Goal: Information Seeking & Learning: Learn about a topic

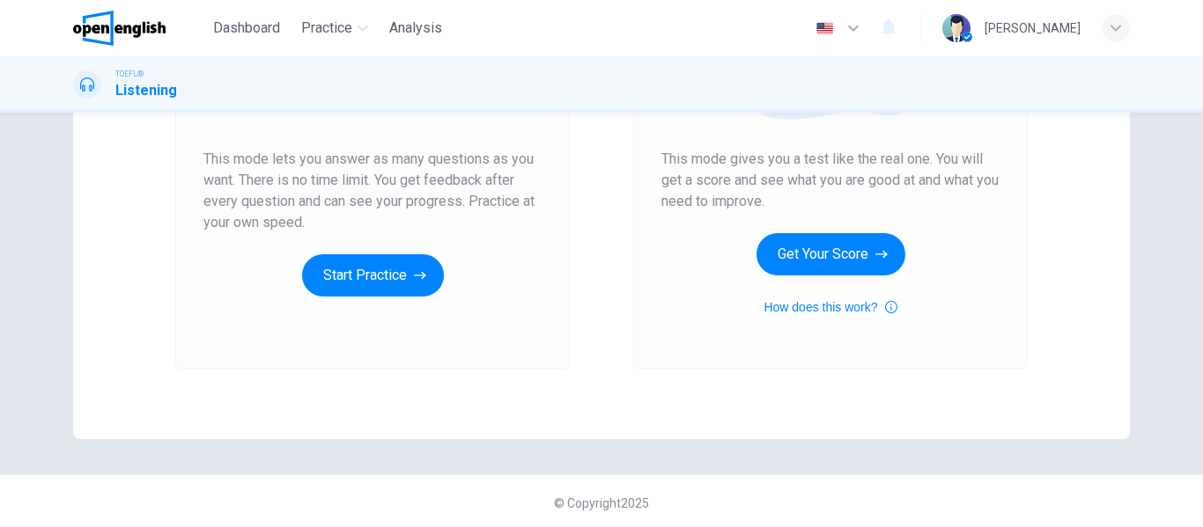
scroll to position [324, 0]
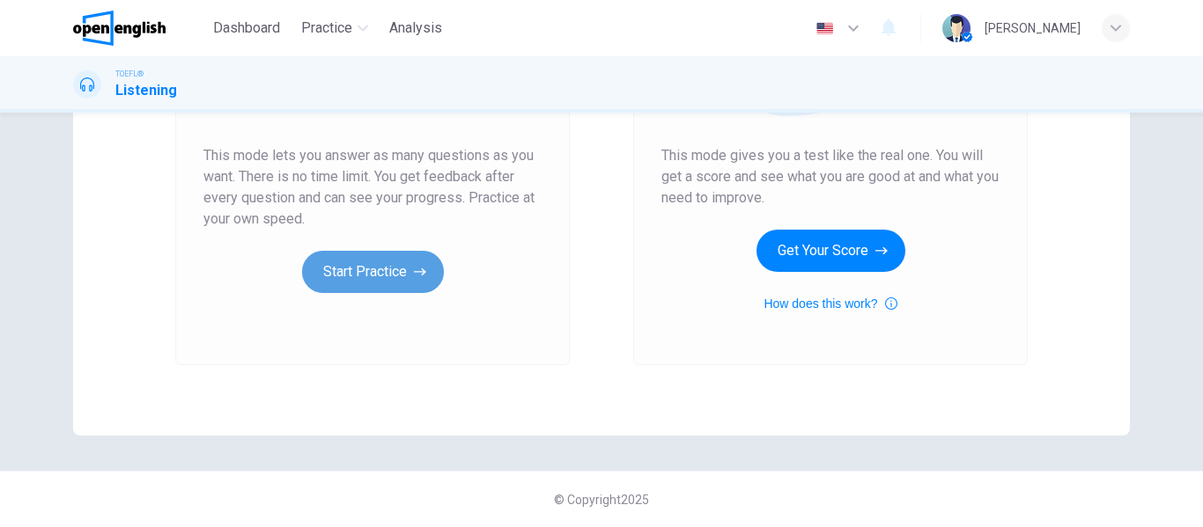
click at [382, 284] on button "Start Practice" at bounding box center [373, 272] width 142 height 42
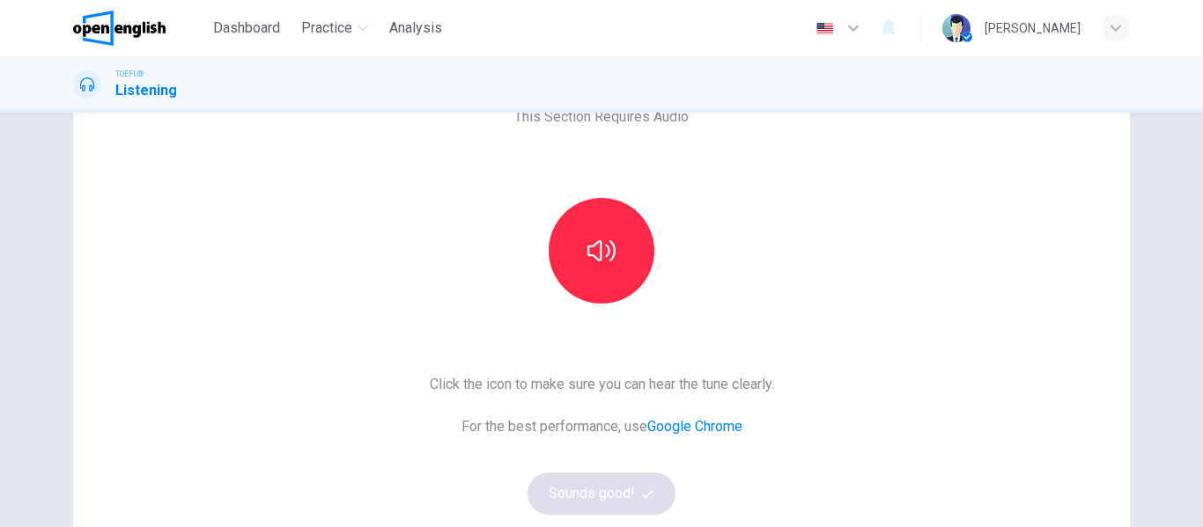
scroll to position [106, 0]
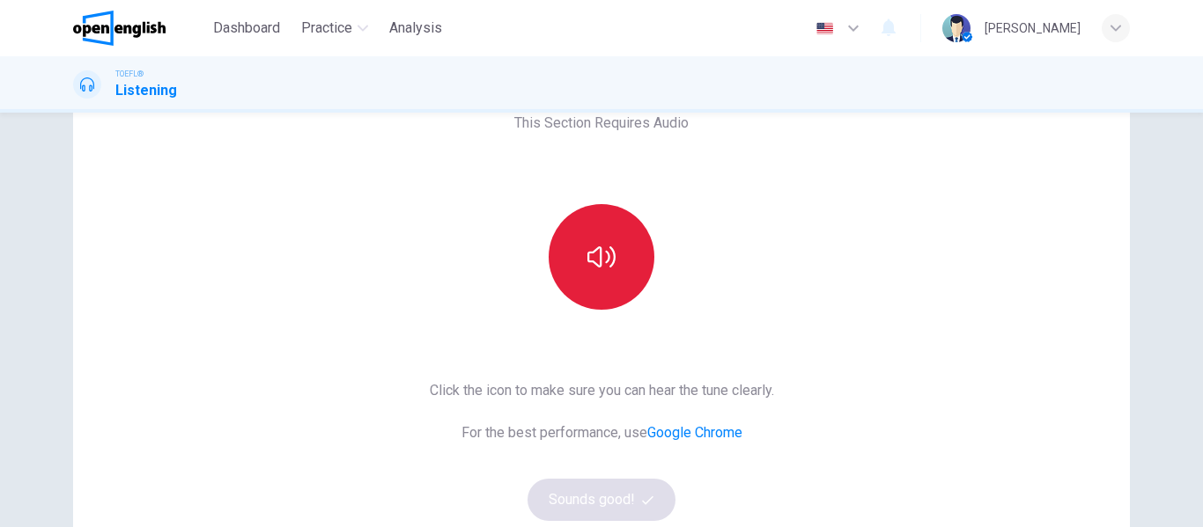
click at [597, 271] on button "button" at bounding box center [602, 257] width 106 height 106
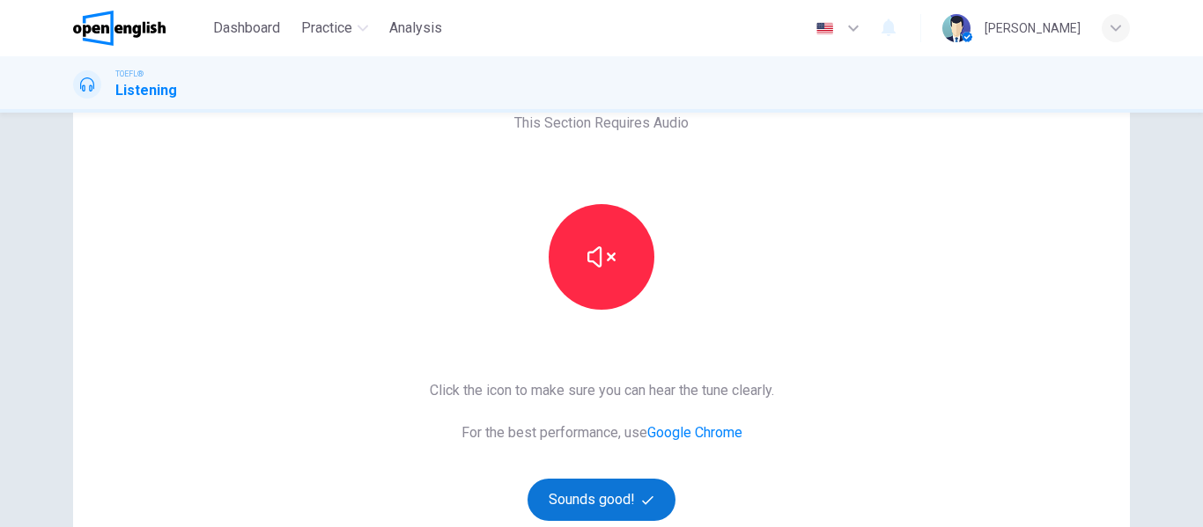
click at [627, 507] on button "Sounds good!" at bounding box center [601, 500] width 148 height 42
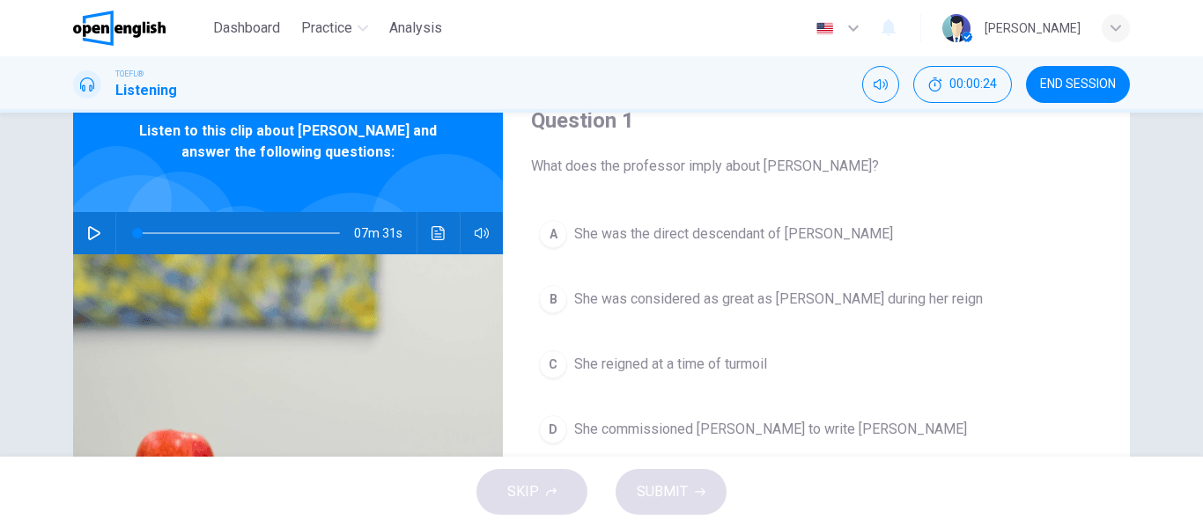
scroll to position [79, 0]
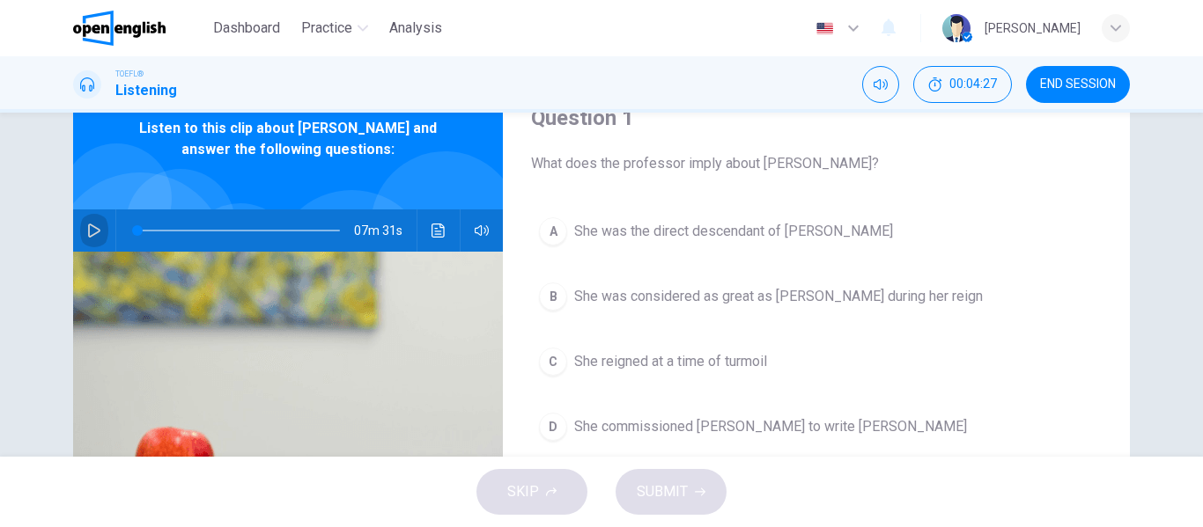
click at [87, 232] on icon "button" at bounding box center [94, 231] width 14 height 14
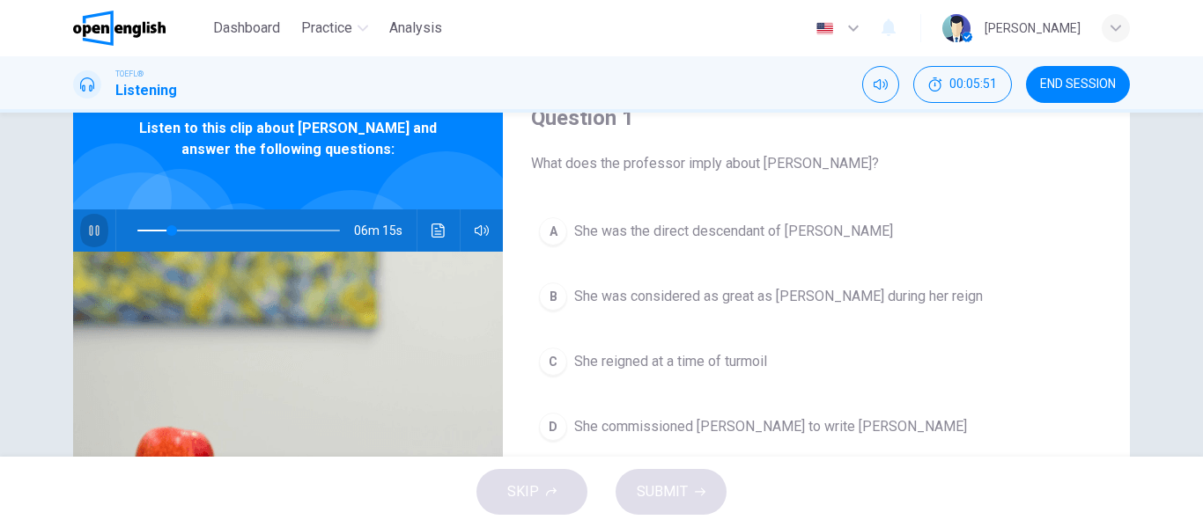
click at [87, 232] on icon "button" at bounding box center [94, 231] width 14 height 14
click at [148, 229] on span at bounding box center [238, 230] width 203 height 25
click at [87, 235] on icon "button" at bounding box center [94, 231] width 14 height 14
click at [89, 235] on icon "button" at bounding box center [94, 230] width 10 height 11
click at [87, 235] on icon "button" at bounding box center [94, 231] width 14 height 14
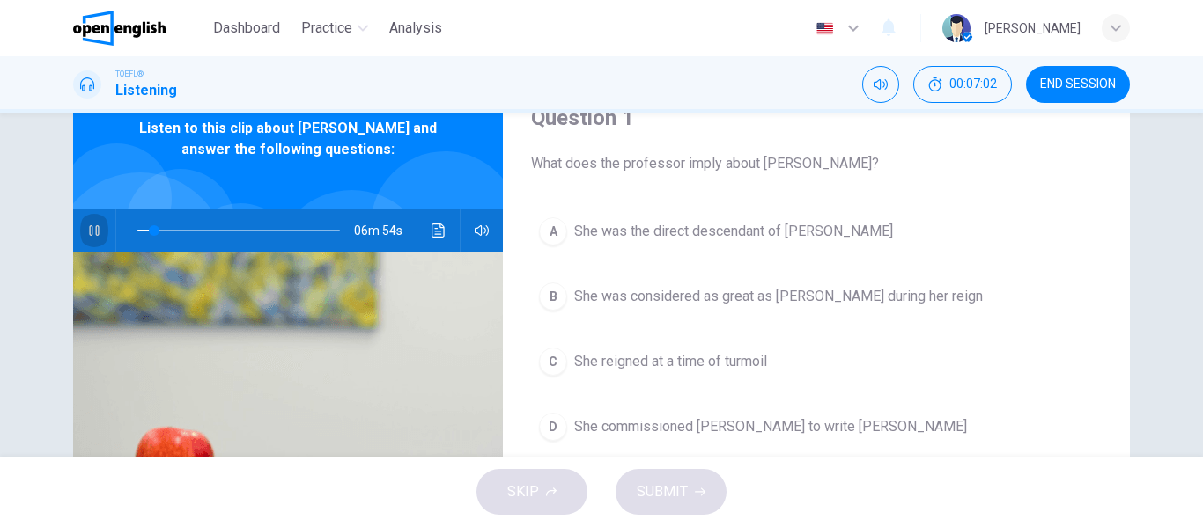
click at [89, 235] on icon "button" at bounding box center [94, 230] width 10 height 11
click at [87, 235] on icon "button" at bounding box center [94, 231] width 14 height 14
click at [89, 235] on icon "button" at bounding box center [94, 230] width 10 height 11
click at [151, 232] on span at bounding box center [156, 230] width 11 height 11
click at [90, 232] on icon "button" at bounding box center [94, 231] width 14 height 14
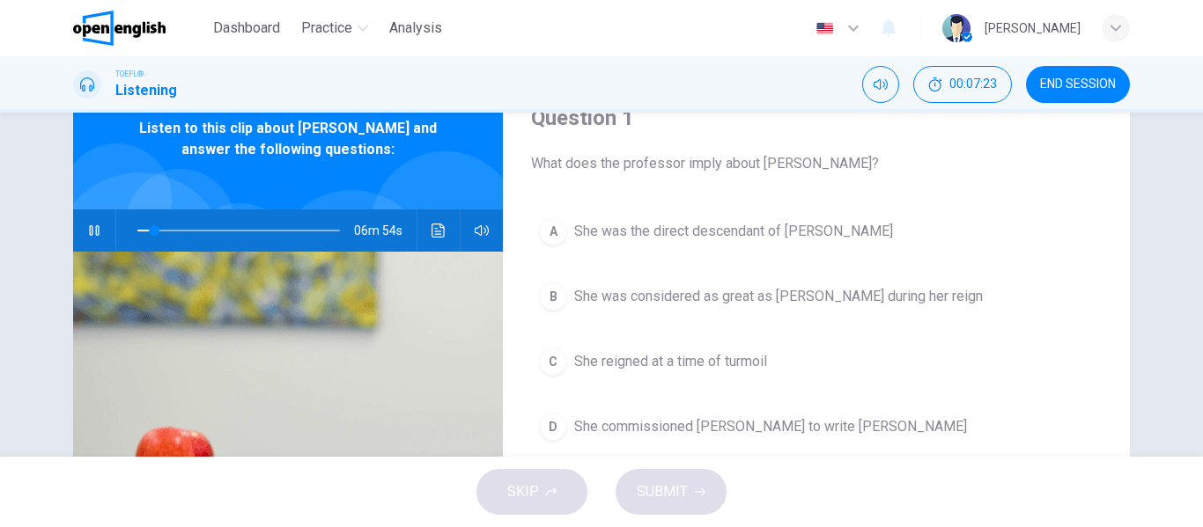
click at [90, 232] on icon "button" at bounding box center [94, 231] width 14 height 14
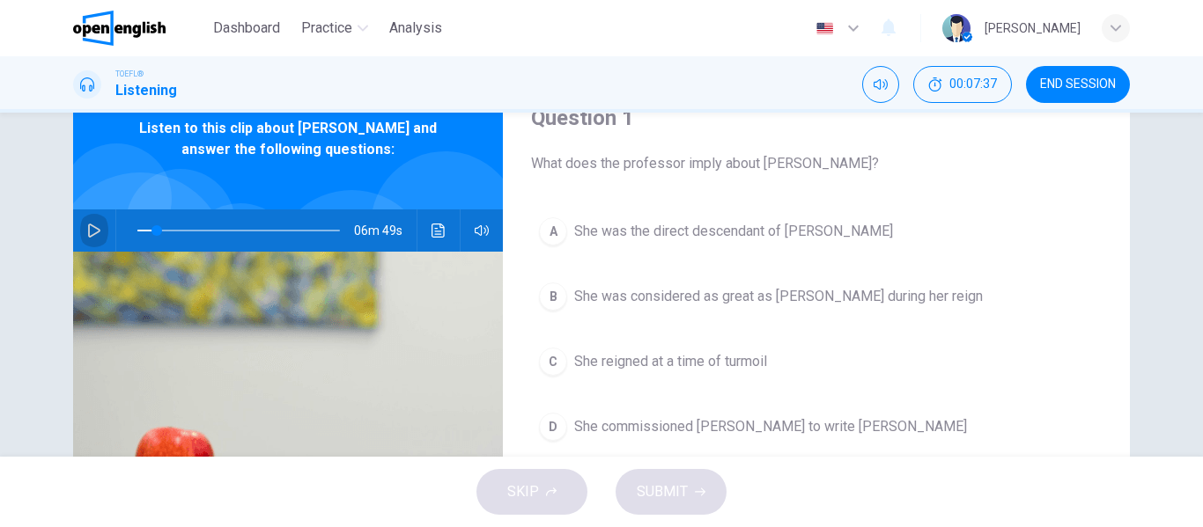
click at [90, 232] on icon "button" at bounding box center [94, 231] width 14 height 14
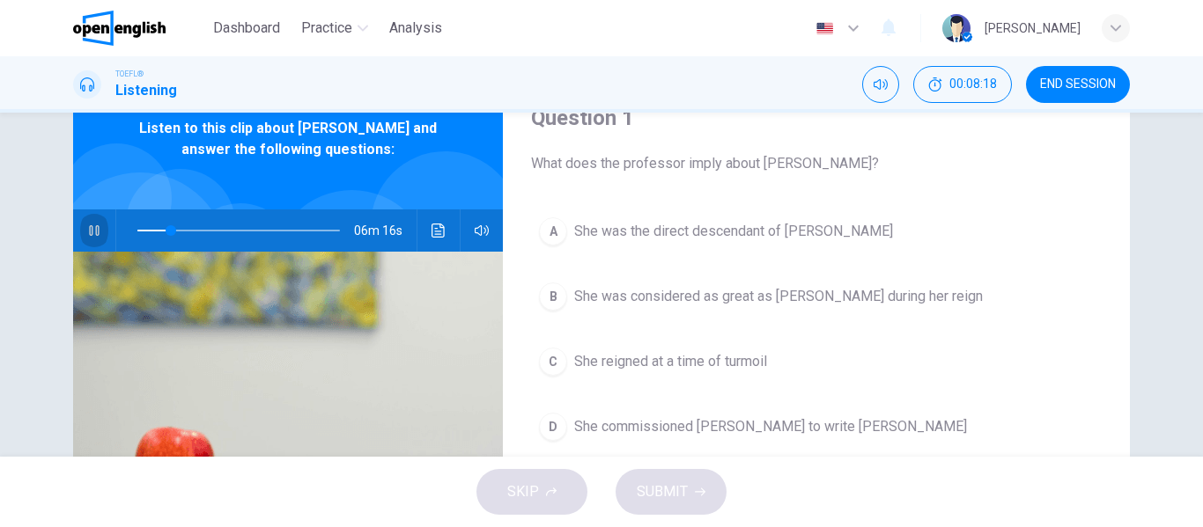
click at [90, 232] on icon "button" at bounding box center [94, 231] width 14 height 14
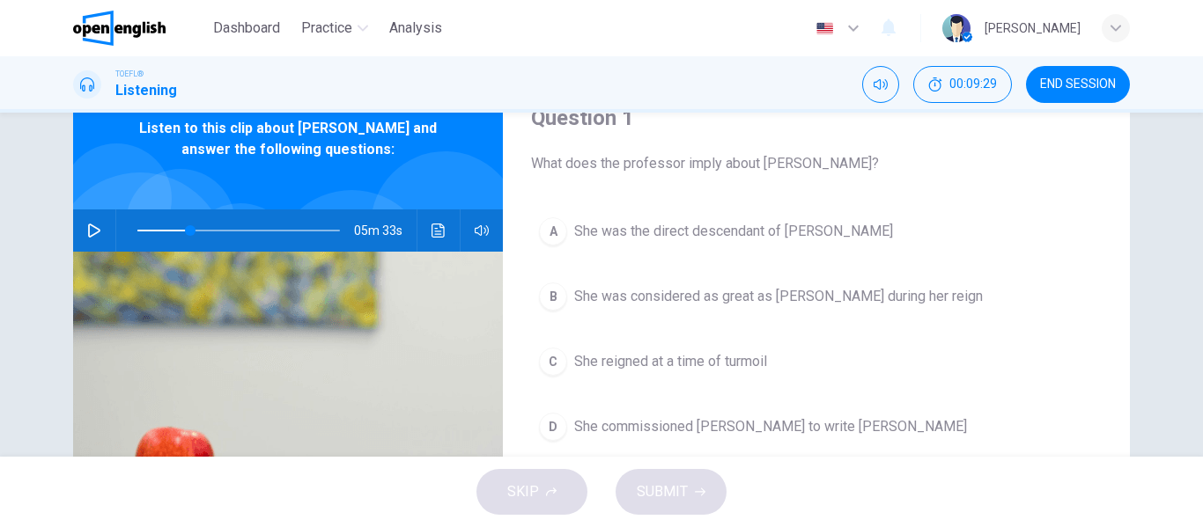
click at [90, 232] on icon "button" at bounding box center [94, 231] width 14 height 14
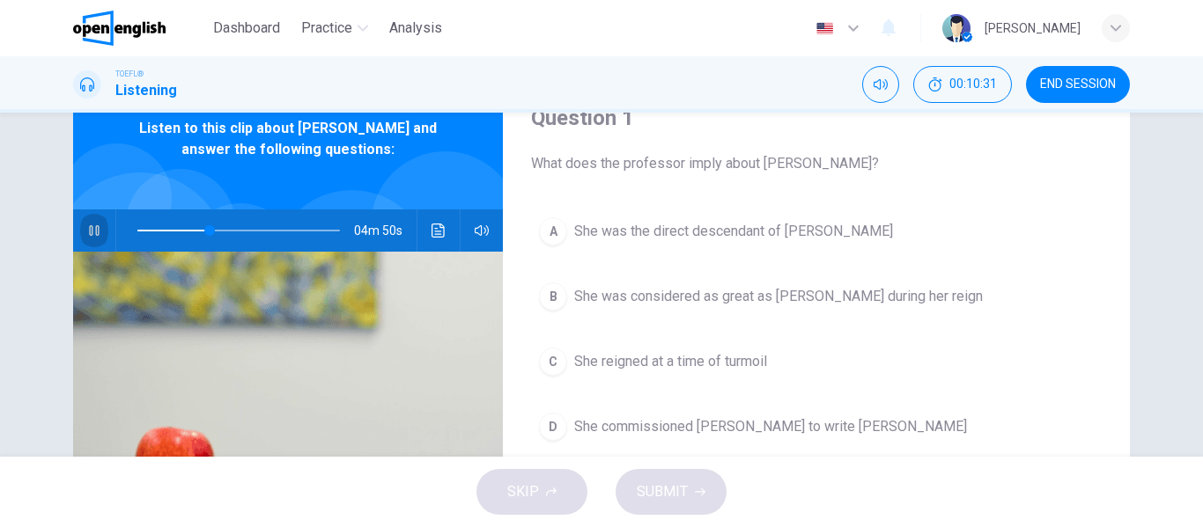
click at [90, 232] on icon "button" at bounding box center [94, 231] width 14 height 14
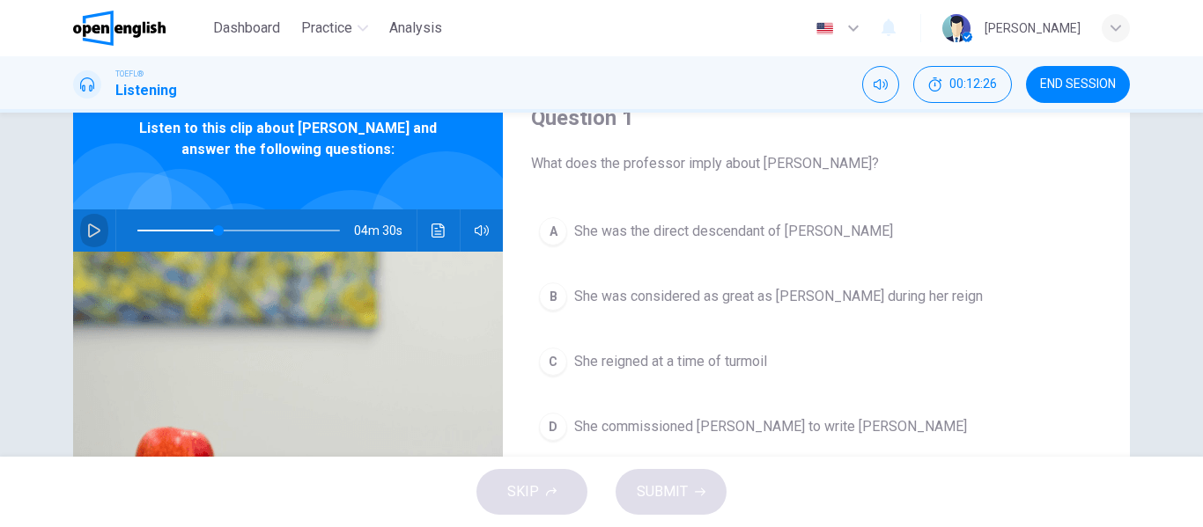
click at [90, 232] on icon "button" at bounding box center [94, 231] width 14 height 14
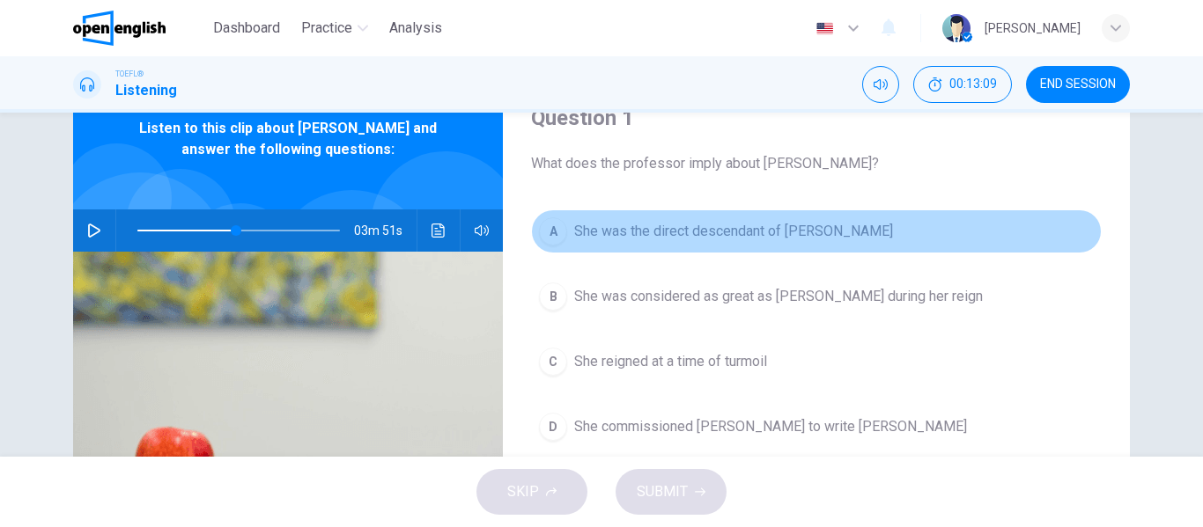
click at [636, 232] on span "She was the direct descendant of Henry V" at bounding box center [733, 231] width 319 height 21
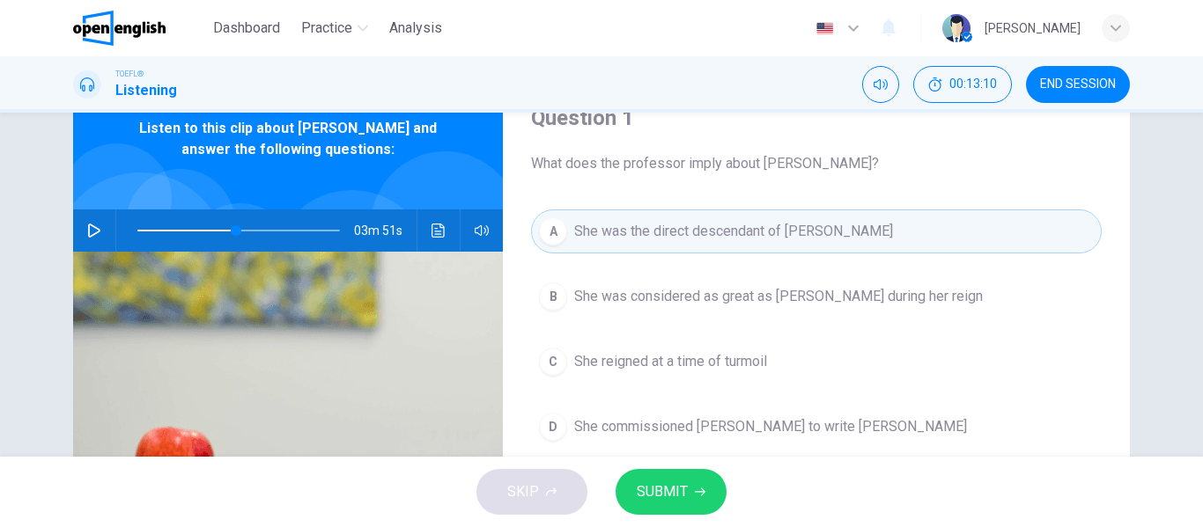
click at [650, 476] on button "SUBMIT" at bounding box center [671, 492] width 111 height 46
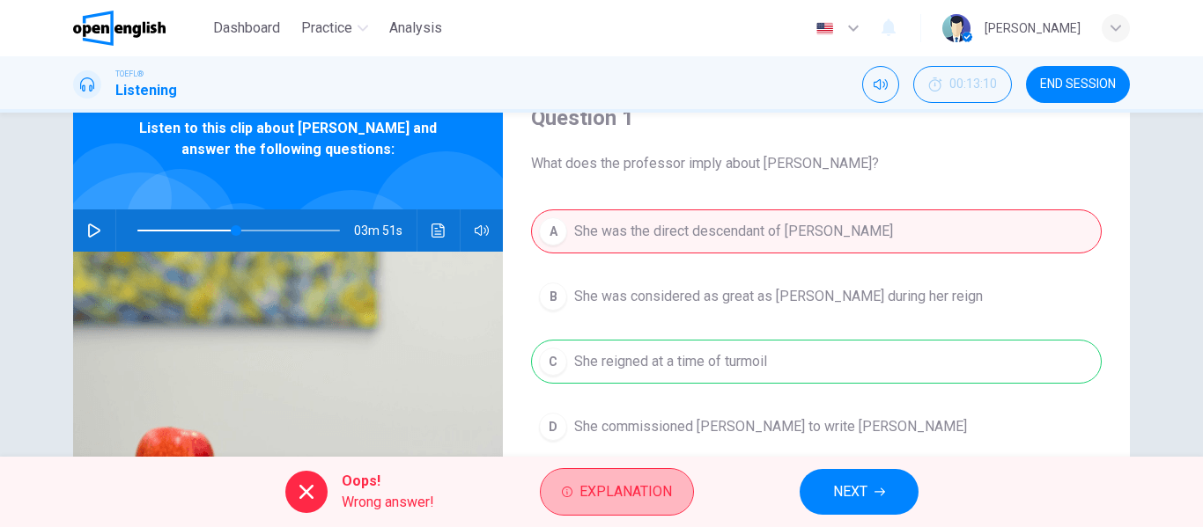
click at [650, 476] on button "Explanation" at bounding box center [617, 492] width 154 height 48
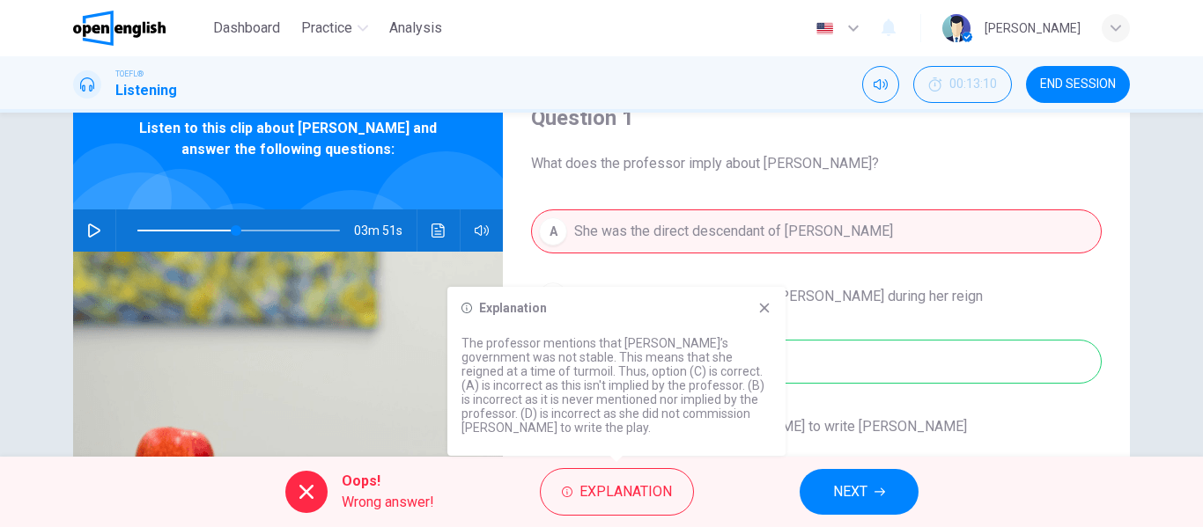
click at [768, 313] on icon at bounding box center [765, 309] width 10 height 10
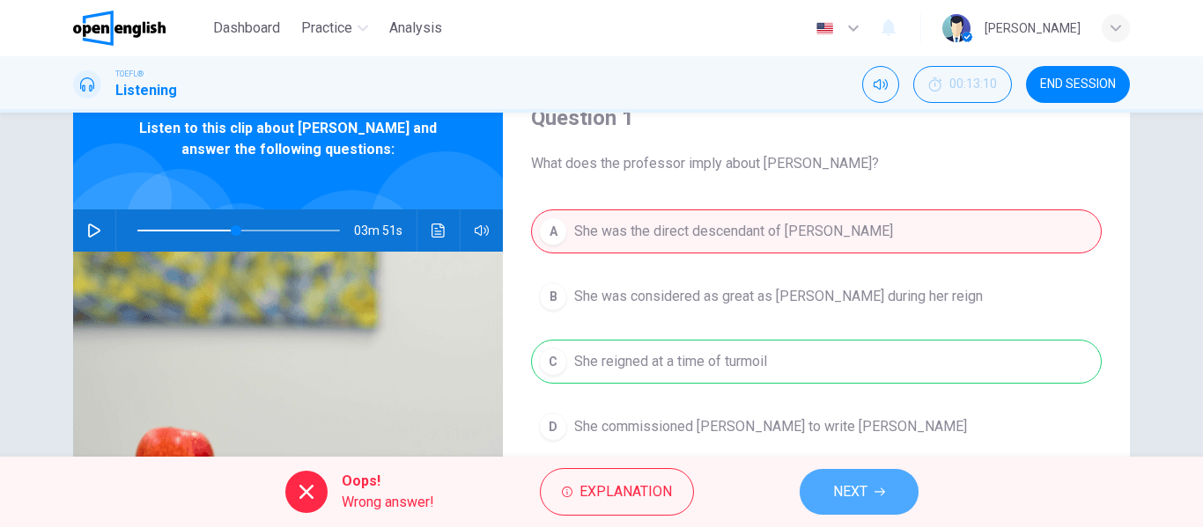
click at [867, 489] on span "NEXT" at bounding box center [850, 492] width 34 height 25
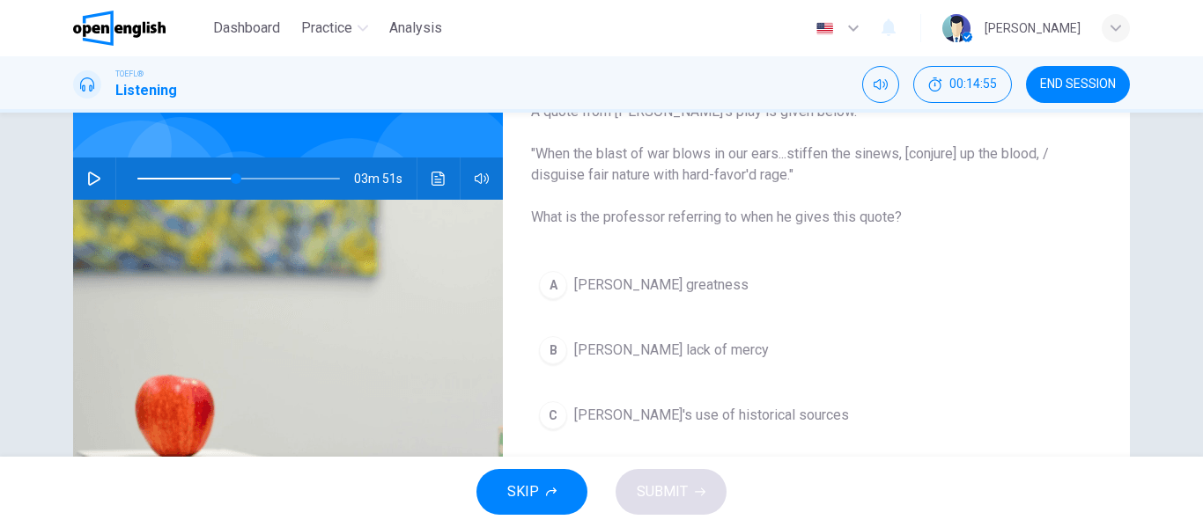
scroll to position [117, 0]
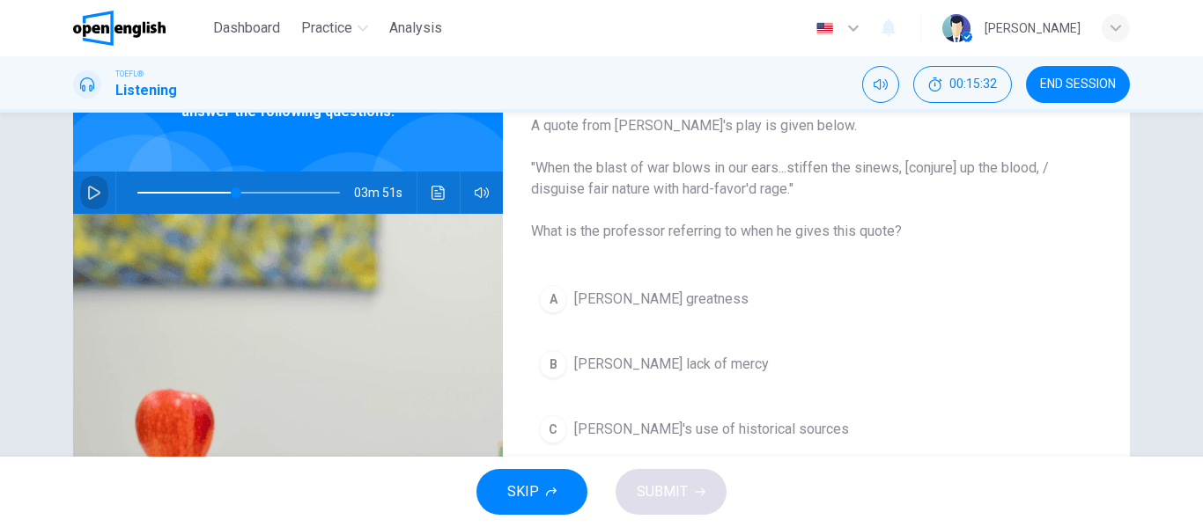
click at [91, 188] on icon "button" at bounding box center [94, 193] width 14 height 14
click at [232, 188] on span at bounding box center [237, 193] width 11 height 11
click at [87, 198] on icon "button" at bounding box center [94, 193] width 14 height 14
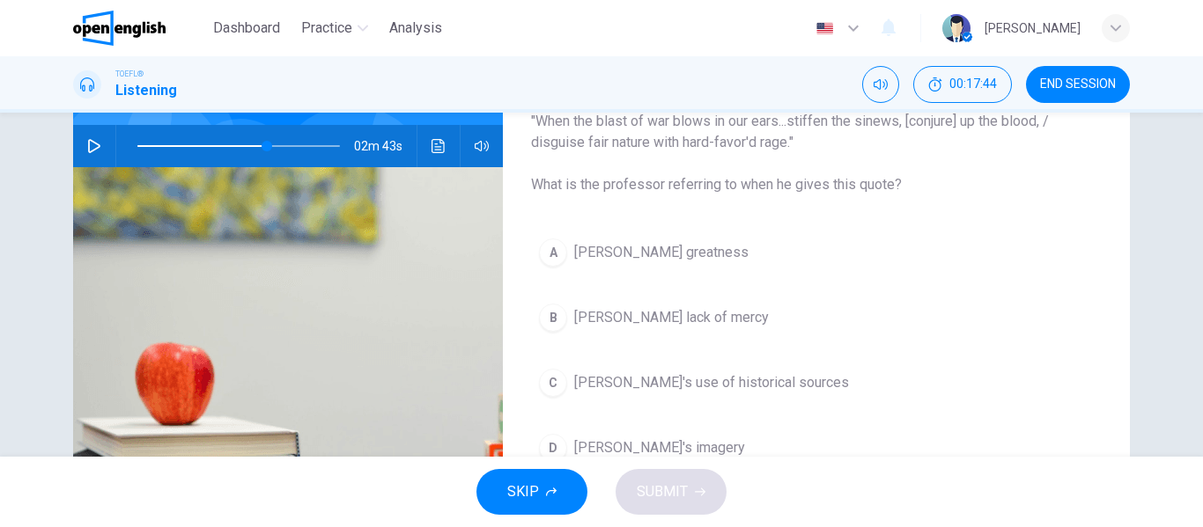
scroll to position [192, 0]
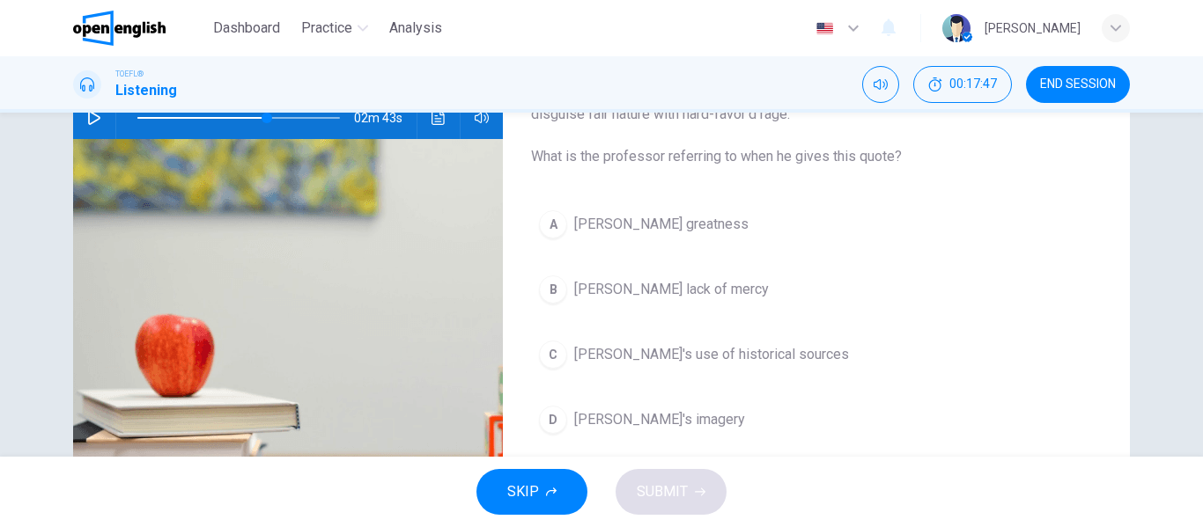
click at [88, 123] on icon "button" at bounding box center [94, 118] width 12 height 14
click at [90, 128] on button "button" at bounding box center [94, 118] width 28 height 42
type input "*"
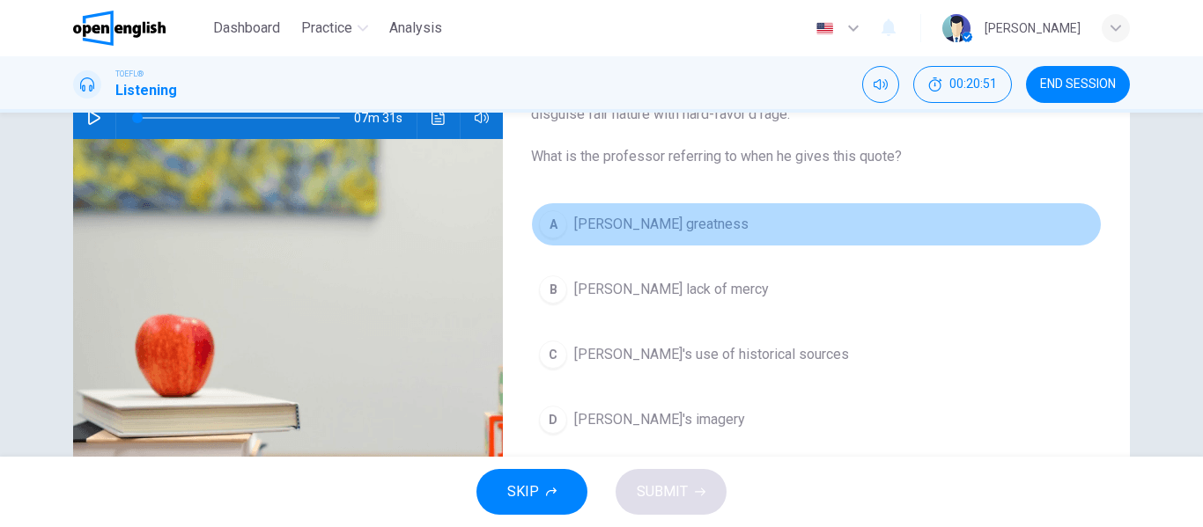
click at [639, 214] on span "Henry's greatness" at bounding box center [661, 224] width 174 height 21
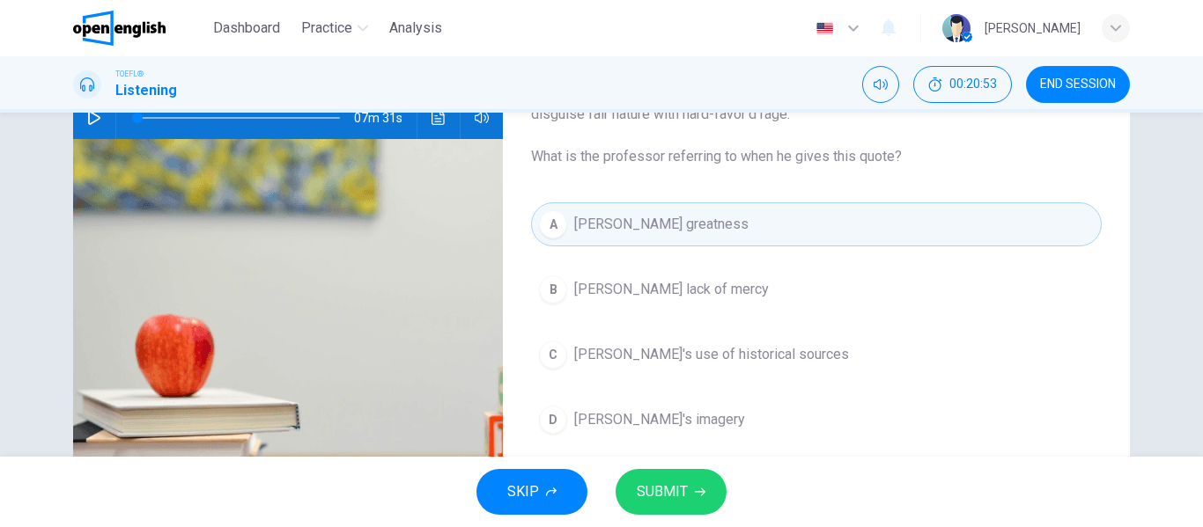
click at [681, 488] on span "SUBMIT" at bounding box center [662, 492] width 51 height 25
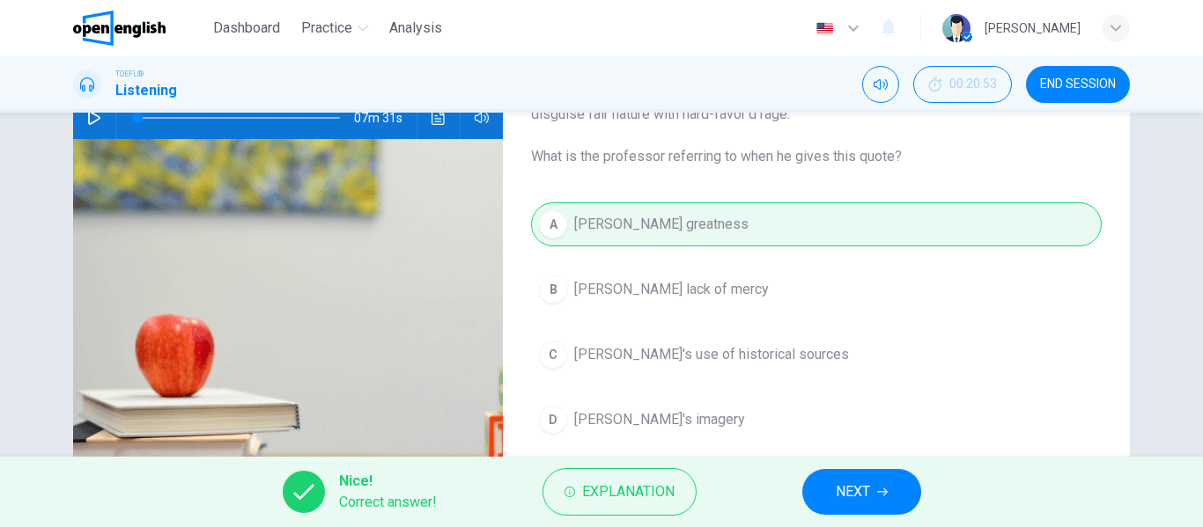
click at [681, 488] on button "Explanation" at bounding box center [619, 492] width 154 height 48
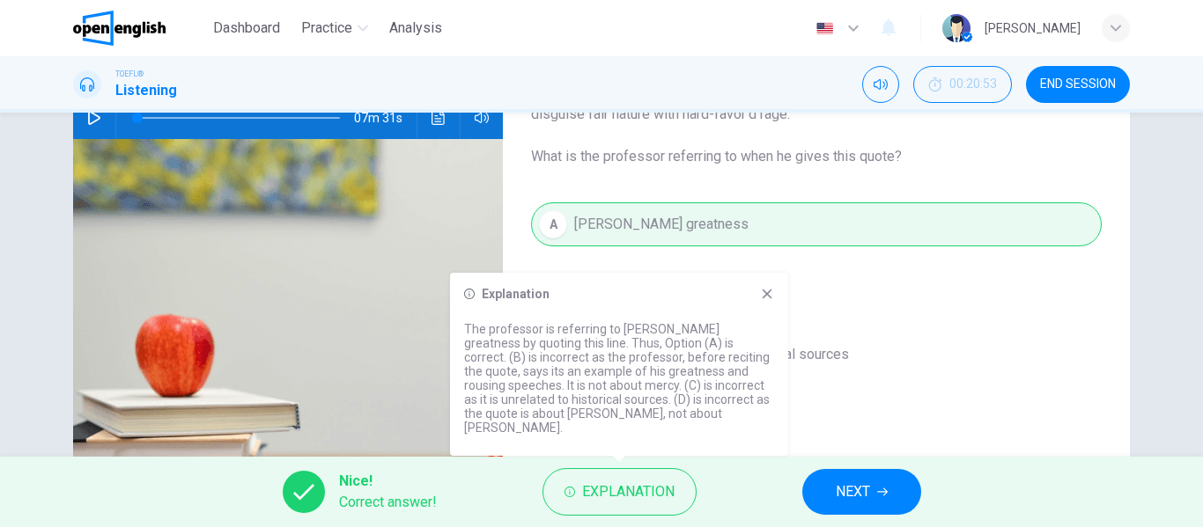
click at [815, 476] on button "NEXT" at bounding box center [861, 492] width 119 height 46
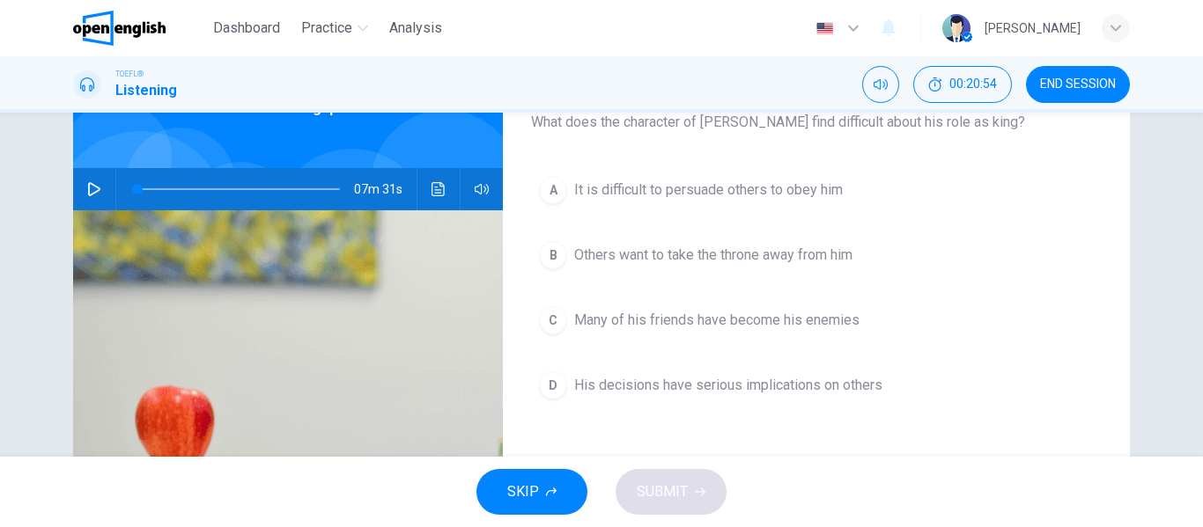
scroll to position [119, 0]
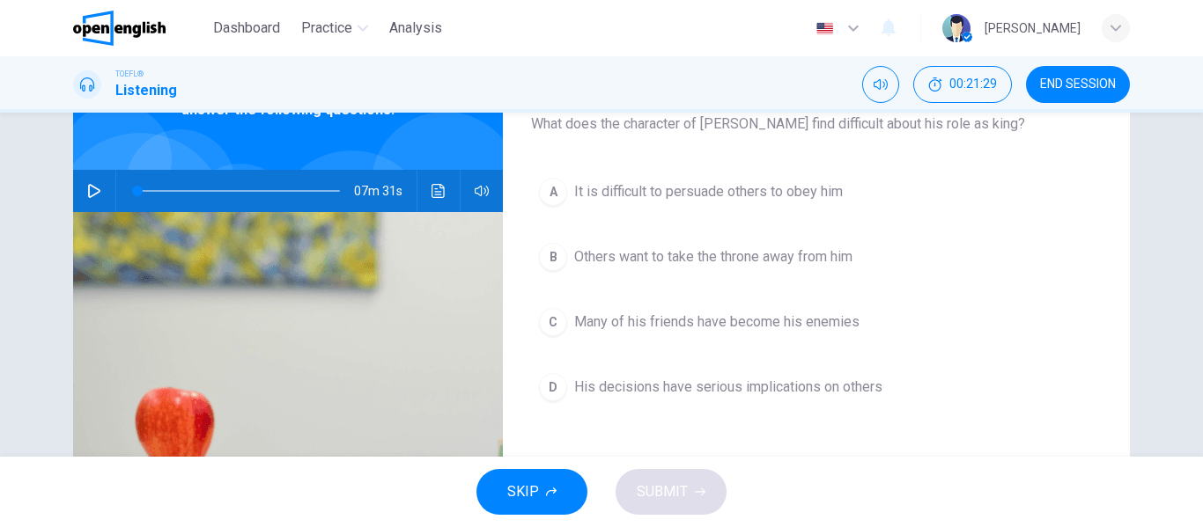
click at [771, 269] on button "B Others want to take the throne away from him" at bounding box center [816, 257] width 571 height 44
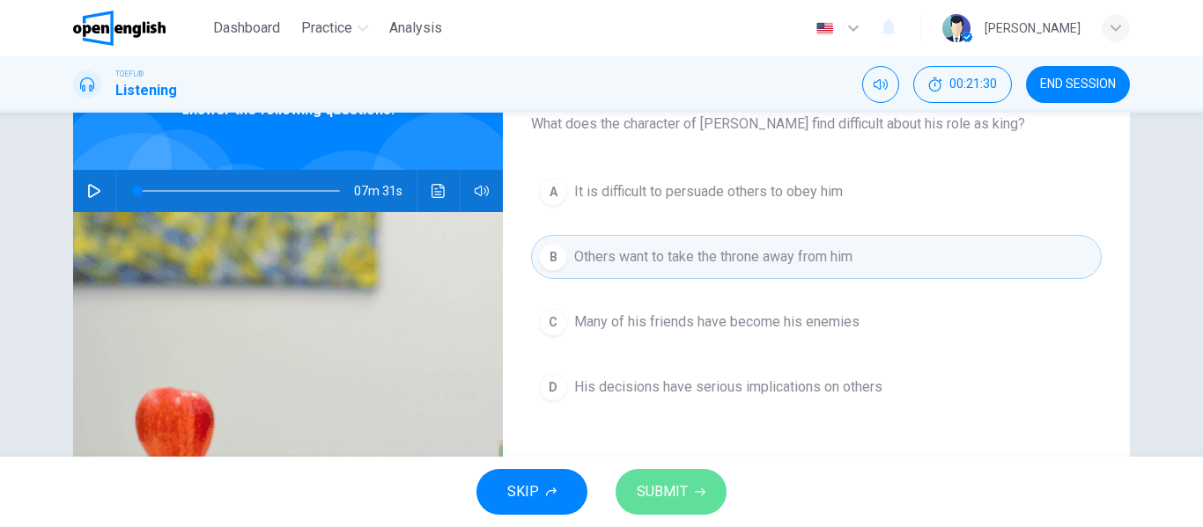
click at [714, 495] on button "SUBMIT" at bounding box center [671, 492] width 111 height 46
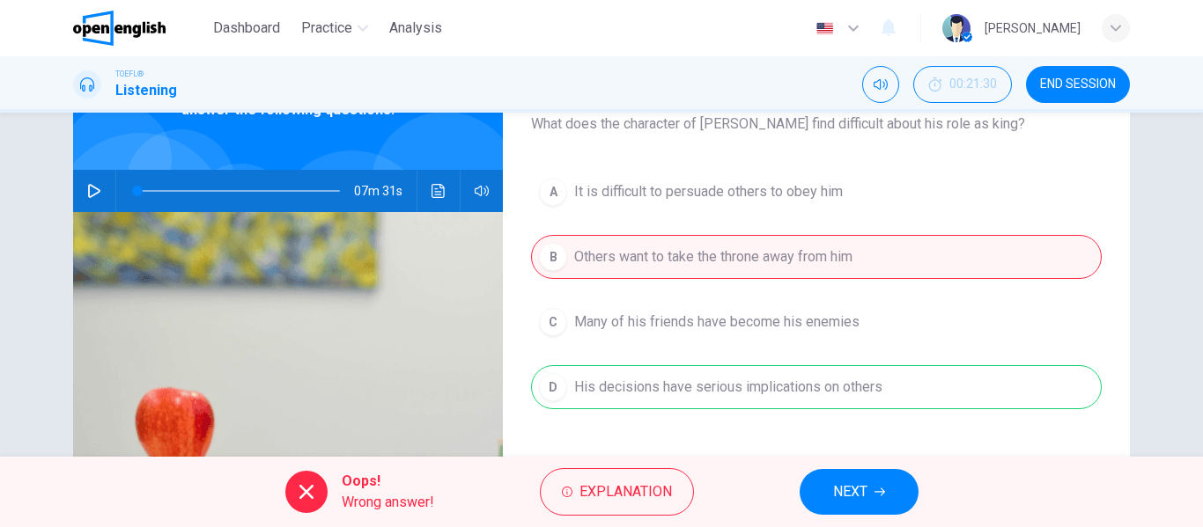
click at [827, 483] on button "NEXT" at bounding box center [859, 492] width 119 height 46
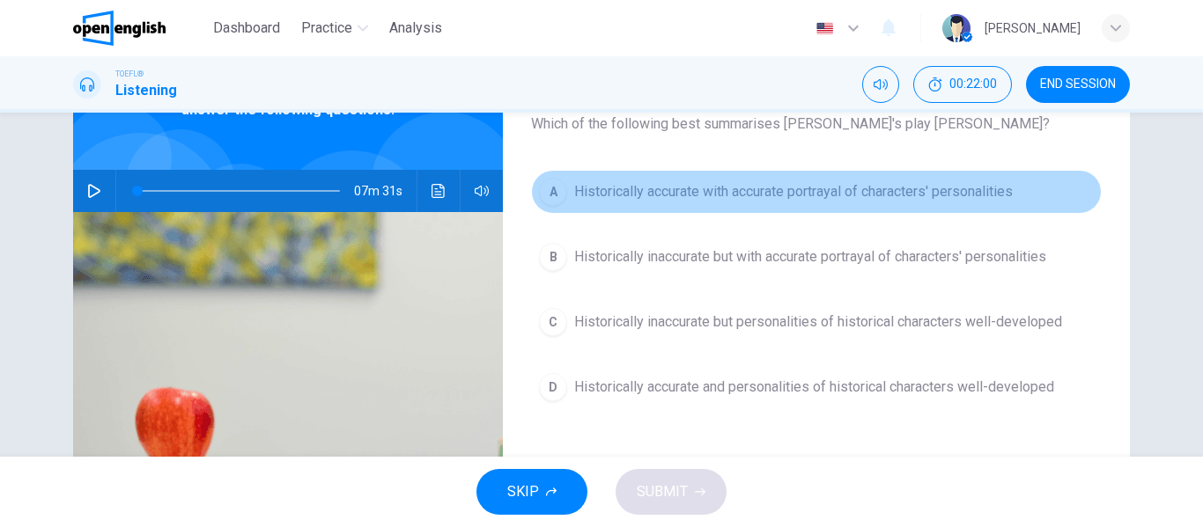
click at [912, 207] on button "A Historically accurate with accurate portrayal of characters' personalities" at bounding box center [816, 192] width 571 height 44
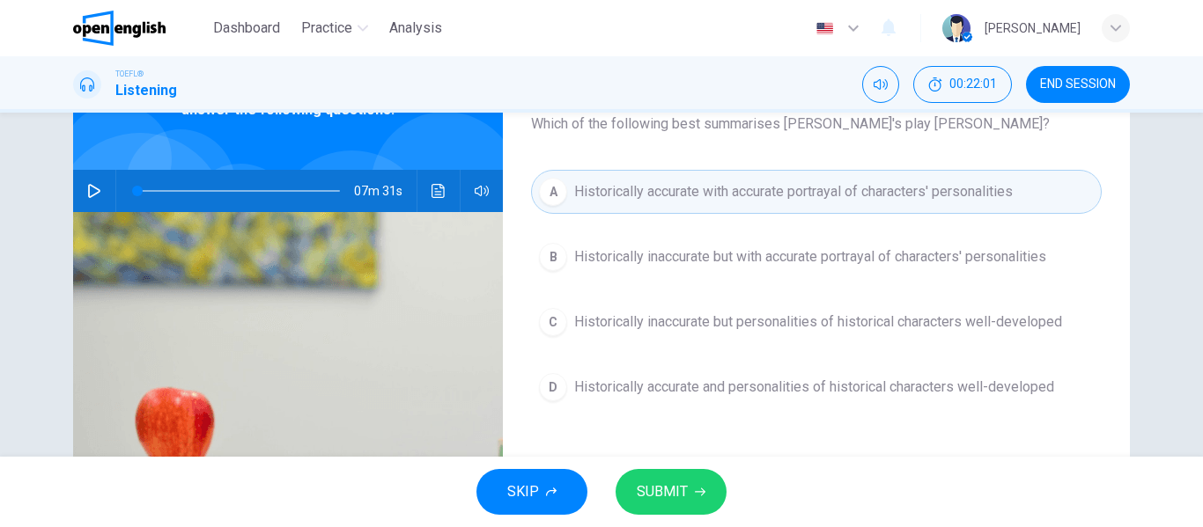
click at [685, 497] on span "SUBMIT" at bounding box center [662, 492] width 51 height 25
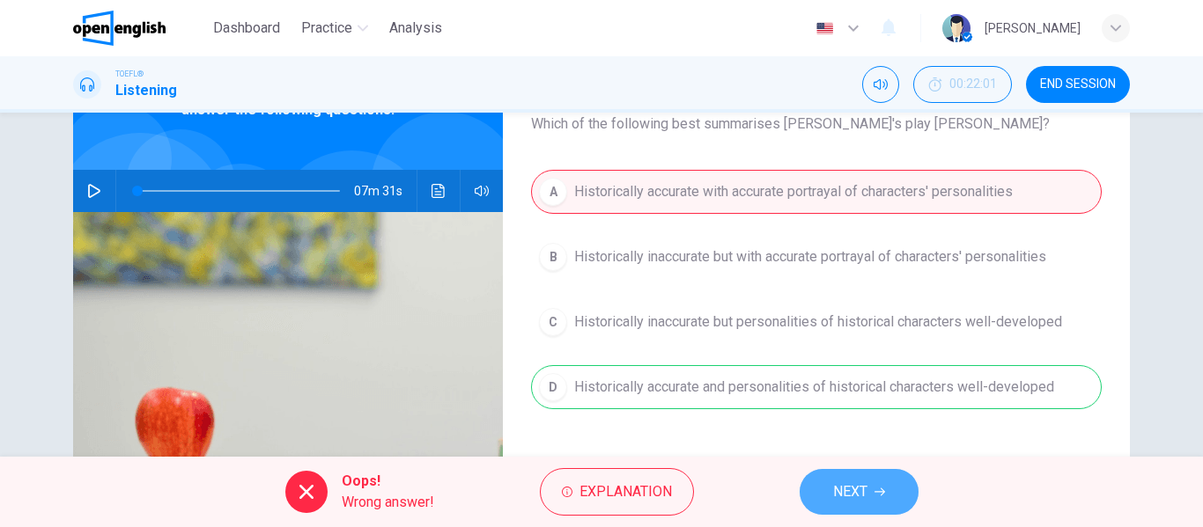
click at [859, 503] on span "NEXT" at bounding box center [850, 492] width 34 height 25
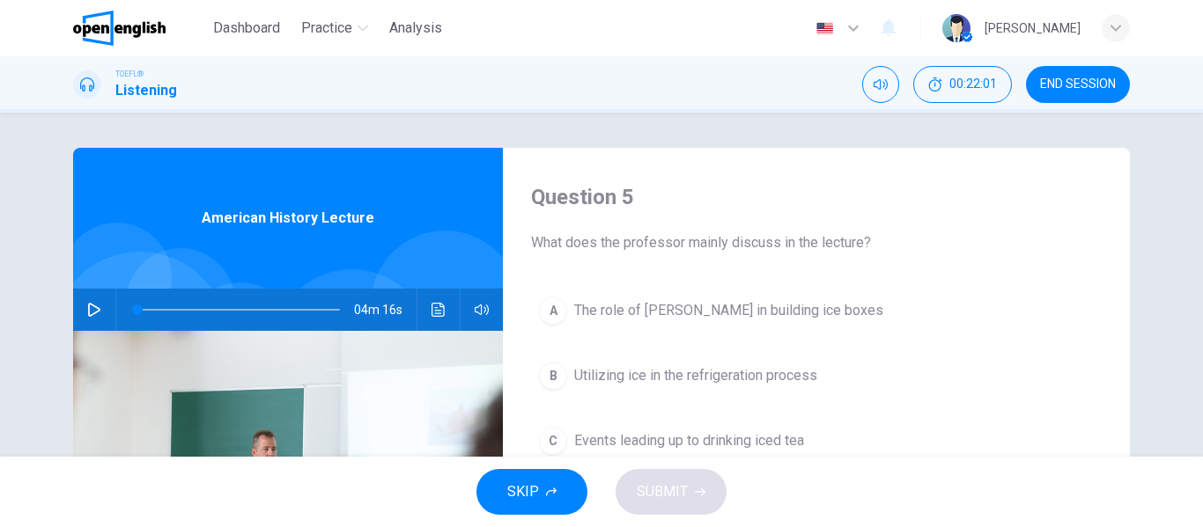
click at [1061, 77] on span "END SESSION" at bounding box center [1078, 84] width 76 height 14
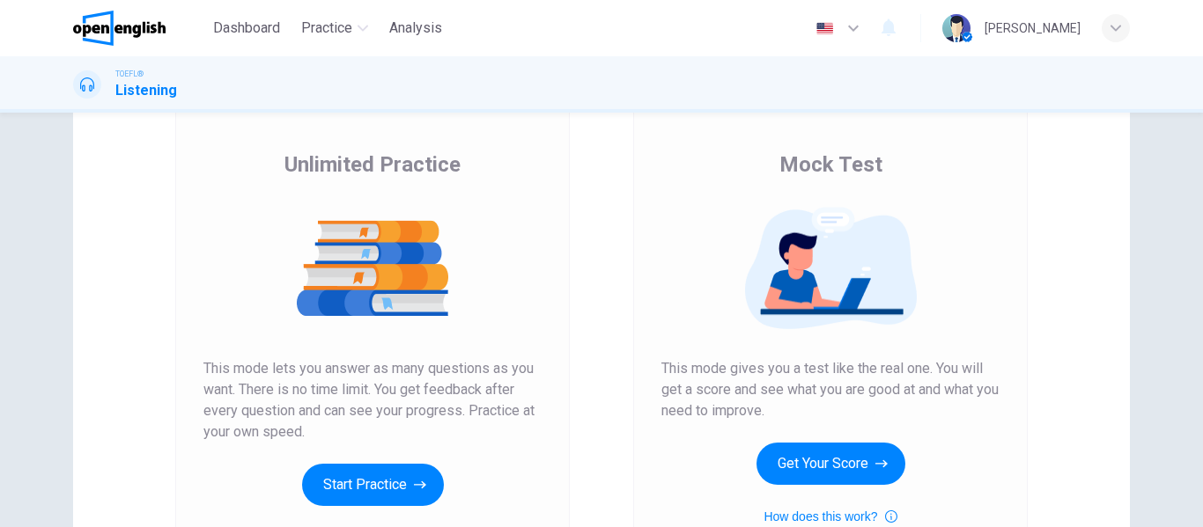
scroll to position [112, 0]
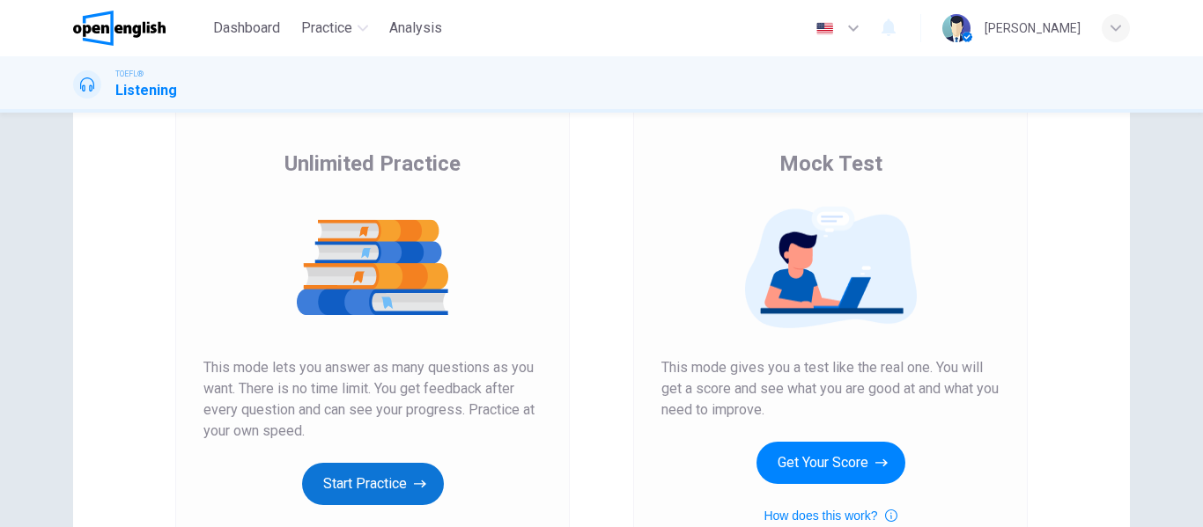
click at [372, 479] on button "Start Practice" at bounding box center [373, 484] width 142 height 42
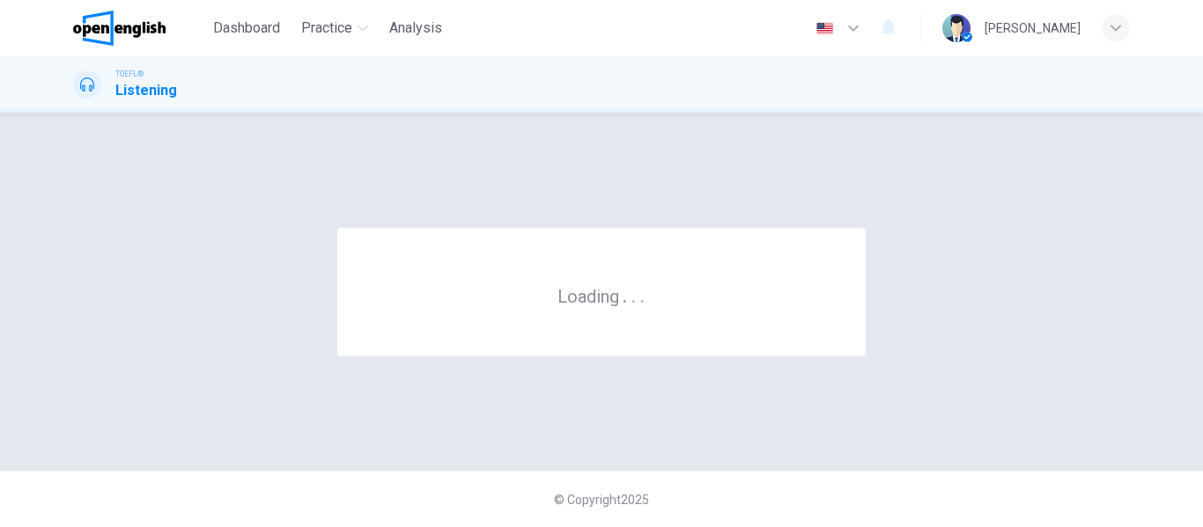
scroll to position [0, 0]
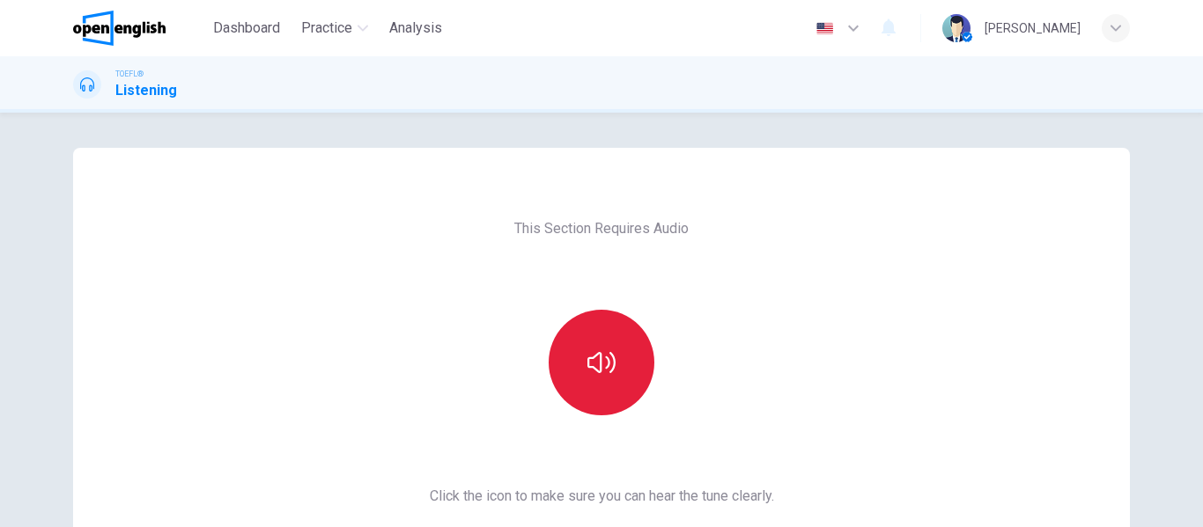
click at [614, 358] on button "button" at bounding box center [602, 363] width 106 height 106
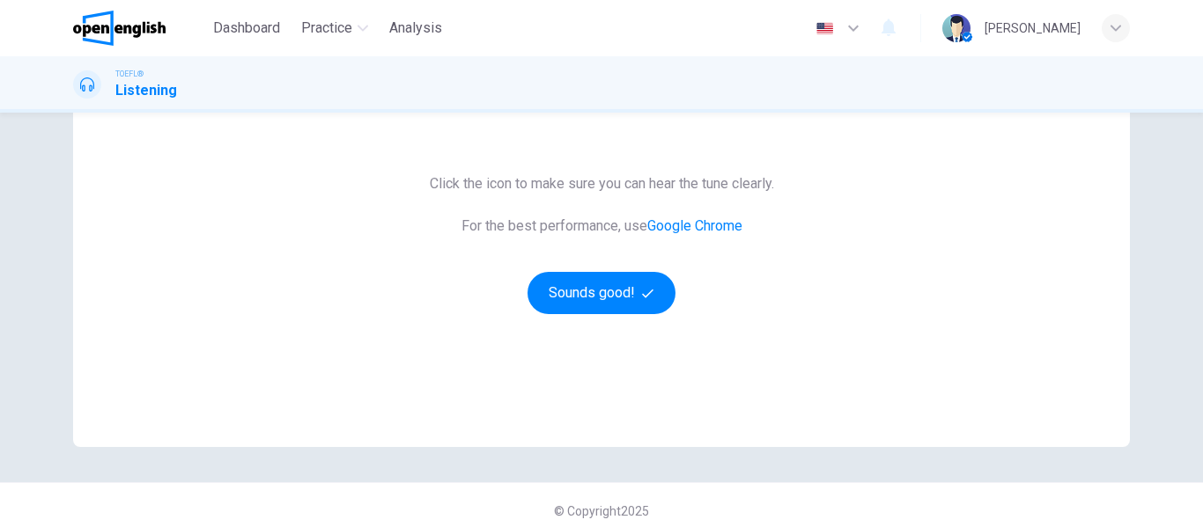
scroll to position [324, 0]
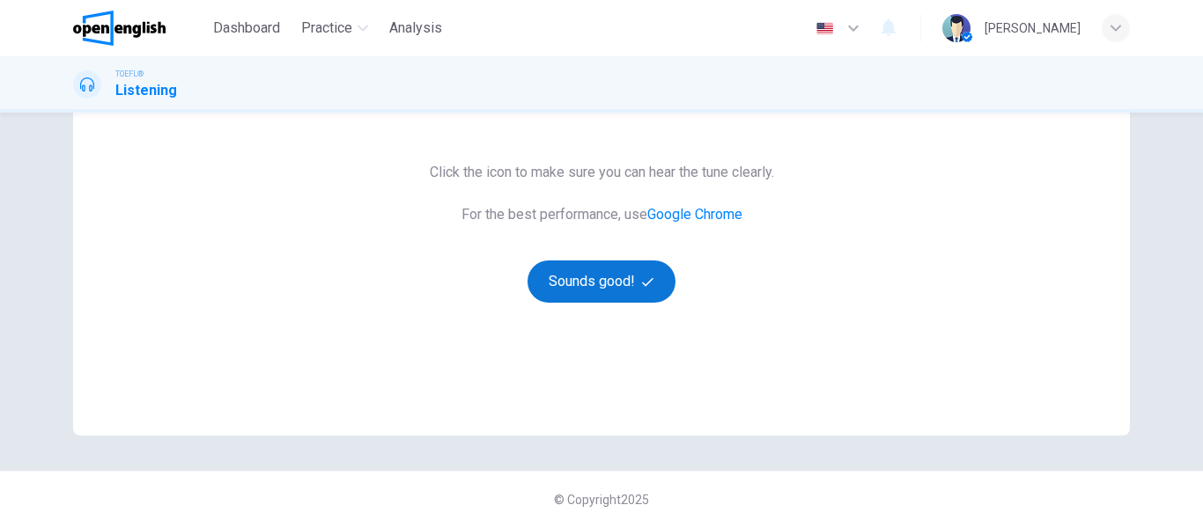
click at [586, 276] on button "Sounds good!" at bounding box center [601, 282] width 148 height 42
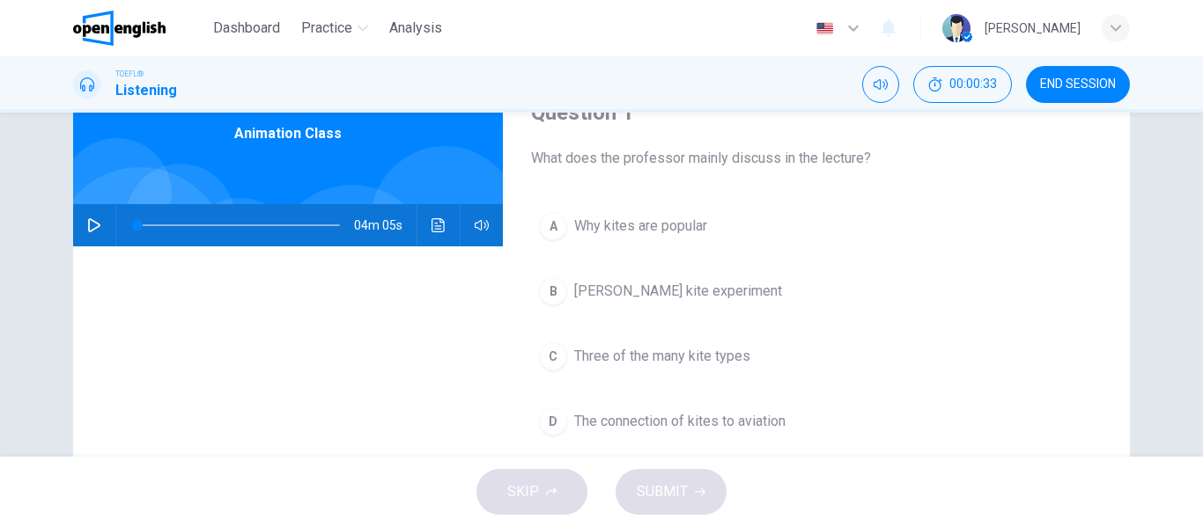
scroll to position [86, 0]
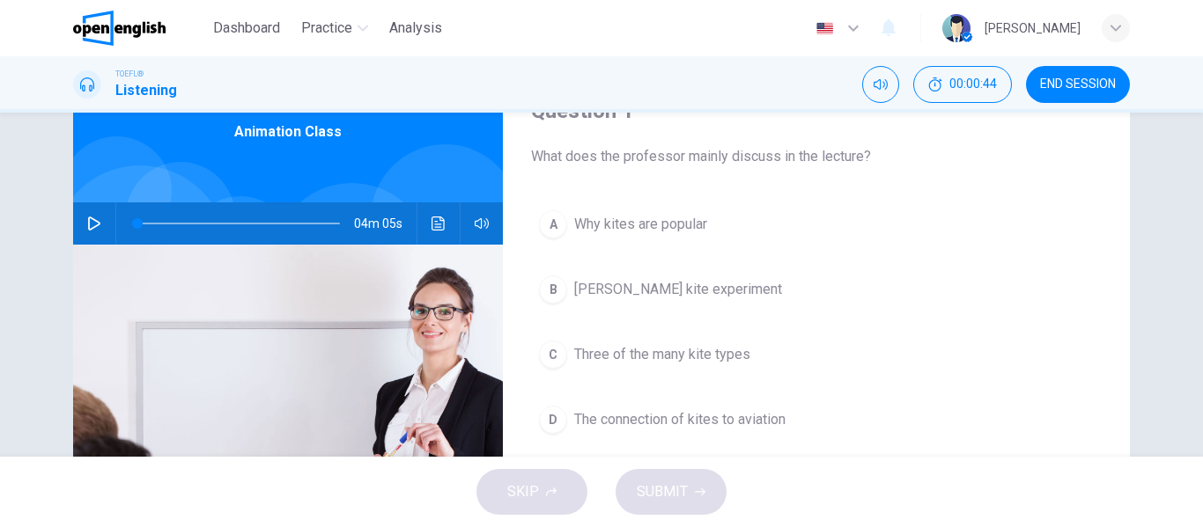
click at [87, 227] on icon "button" at bounding box center [94, 224] width 14 height 14
click at [89, 227] on icon "button" at bounding box center [94, 223] width 10 height 11
click at [87, 227] on icon "button" at bounding box center [94, 224] width 14 height 14
click at [89, 225] on icon "button" at bounding box center [94, 223] width 10 height 11
click at [87, 225] on icon "button" at bounding box center [94, 224] width 14 height 14
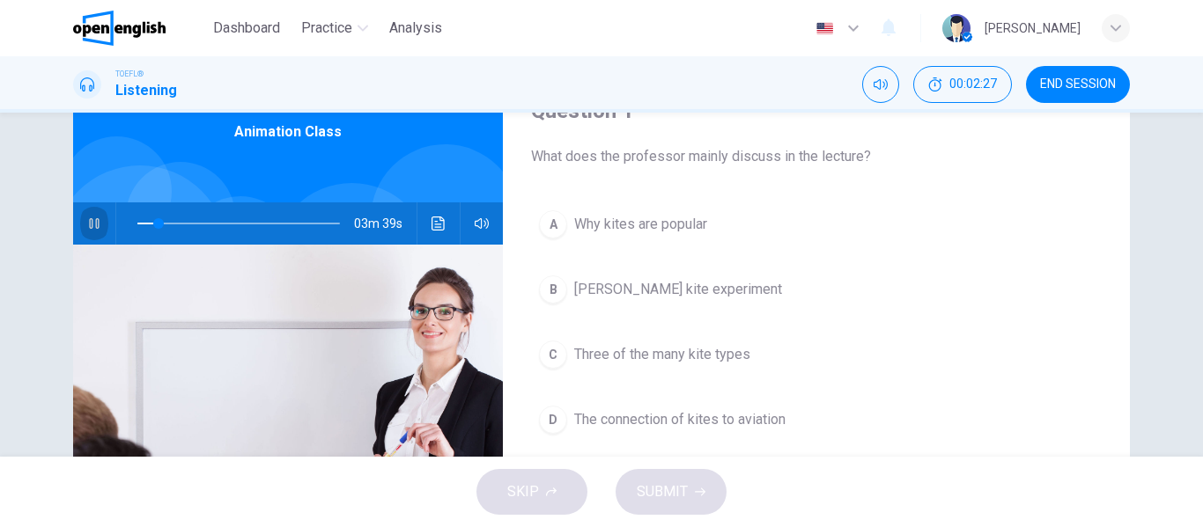
click at [89, 225] on icon "button" at bounding box center [94, 223] width 10 height 11
click at [87, 225] on icon "button" at bounding box center [94, 224] width 14 height 14
click at [89, 225] on icon "button" at bounding box center [94, 223] width 10 height 11
click at [87, 225] on icon "button" at bounding box center [94, 224] width 14 height 14
click at [89, 225] on icon "button" at bounding box center [94, 223] width 10 height 11
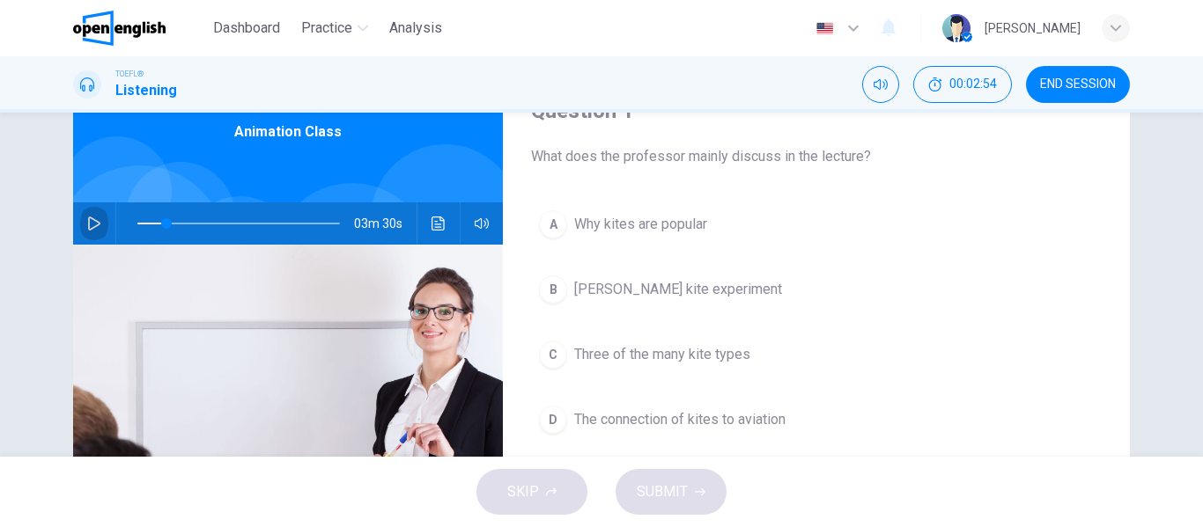
click at [87, 225] on icon "button" at bounding box center [94, 224] width 14 height 14
click at [89, 225] on icon "button" at bounding box center [94, 223] width 10 height 11
click at [87, 225] on icon "button" at bounding box center [94, 224] width 14 height 14
click at [89, 225] on icon "button" at bounding box center [94, 223] width 10 height 11
click at [87, 225] on icon "button" at bounding box center [94, 224] width 14 height 14
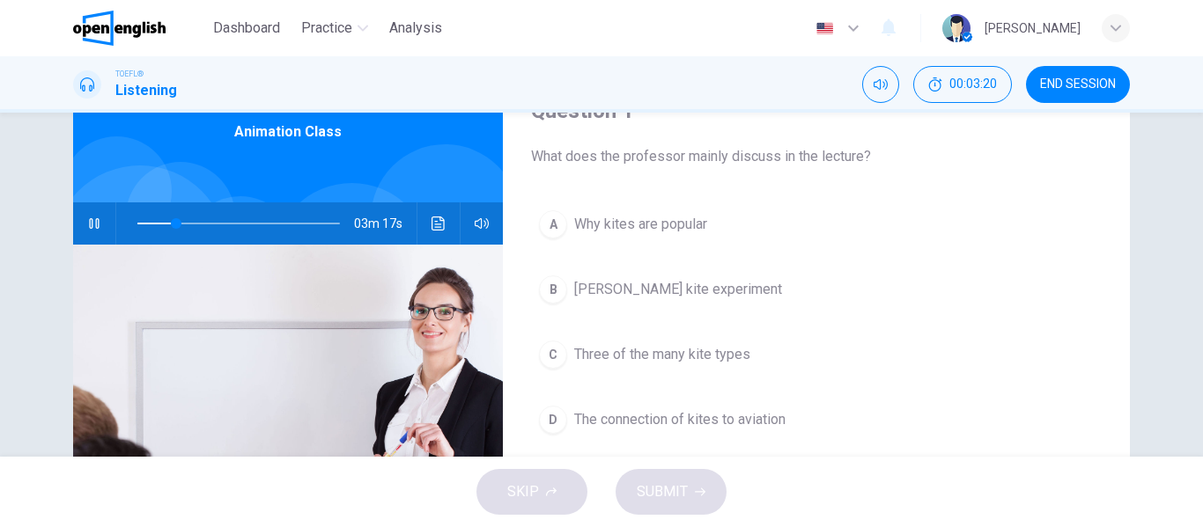
click at [89, 225] on icon "button" at bounding box center [94, 223] width 10 height 11
click at [87, 225] on icon "button" at bounding box center [94, 224] width 14 height 14
click at [92, 218] on icon "button" at bounding box center [94, 224] width 14 height 14
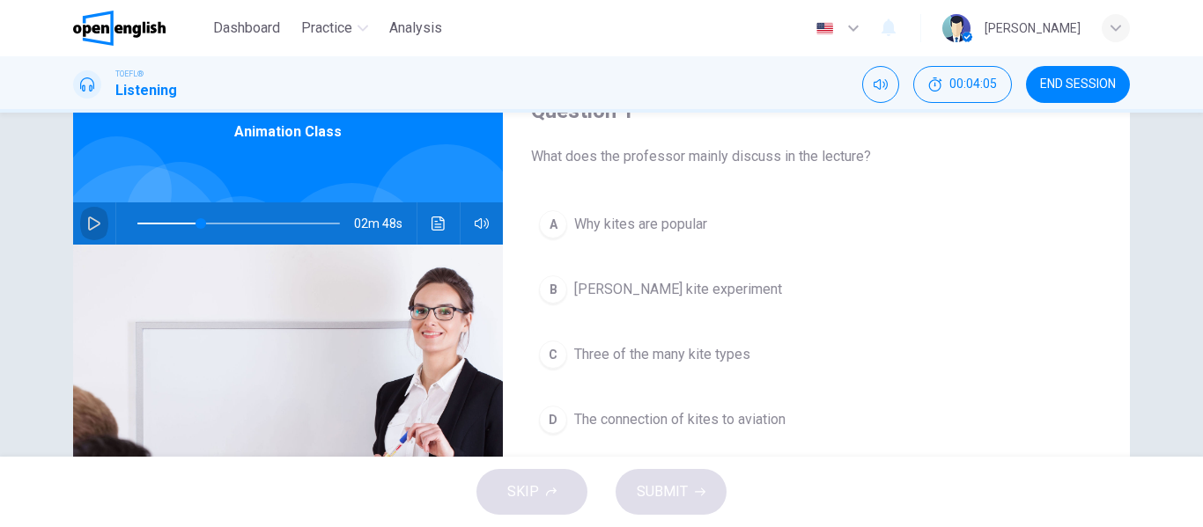
click at [92, 218] on icon "button" at bounding box center [94, 224] width 14 height 14
click at [89, 228] on icon "button" at bounding box center [94, 223] width 10 height 11
click at [87, 225] on icon "button" at bounding box center [94, 224] width 14 height 14
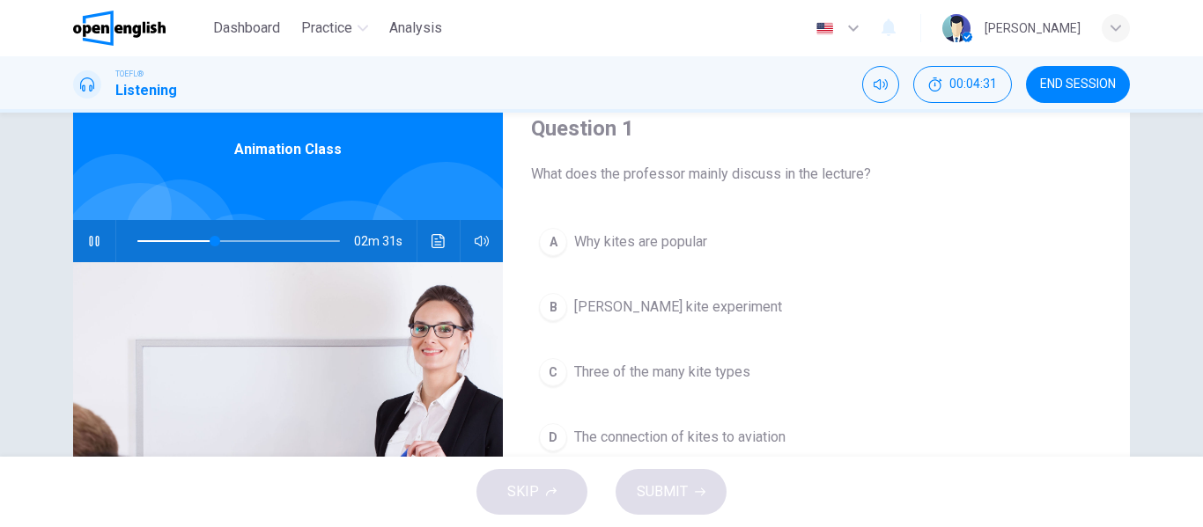
scroll to position [68, 0]
click at [85, 225] on button "button" at bounding box center [94, 242] width 28 height 42
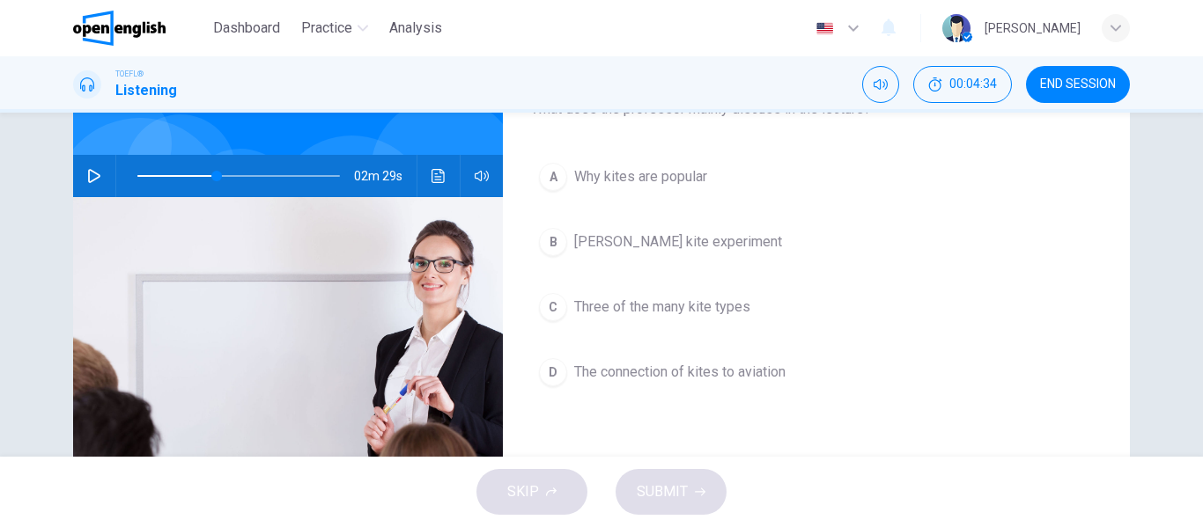
scroll to position [161, 0]
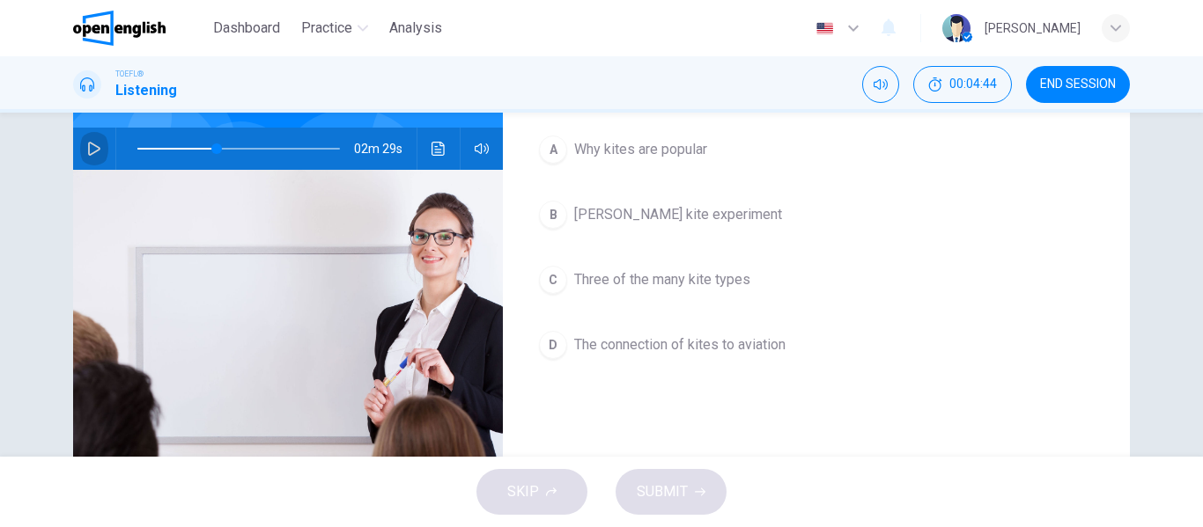
click at [88, 148] on icon "button" at bounding box center [94, 149] width 14 height 14
click at [632, 274] on span "Three of the many kite types" at bounding box center [662, 279] width 176 height 21
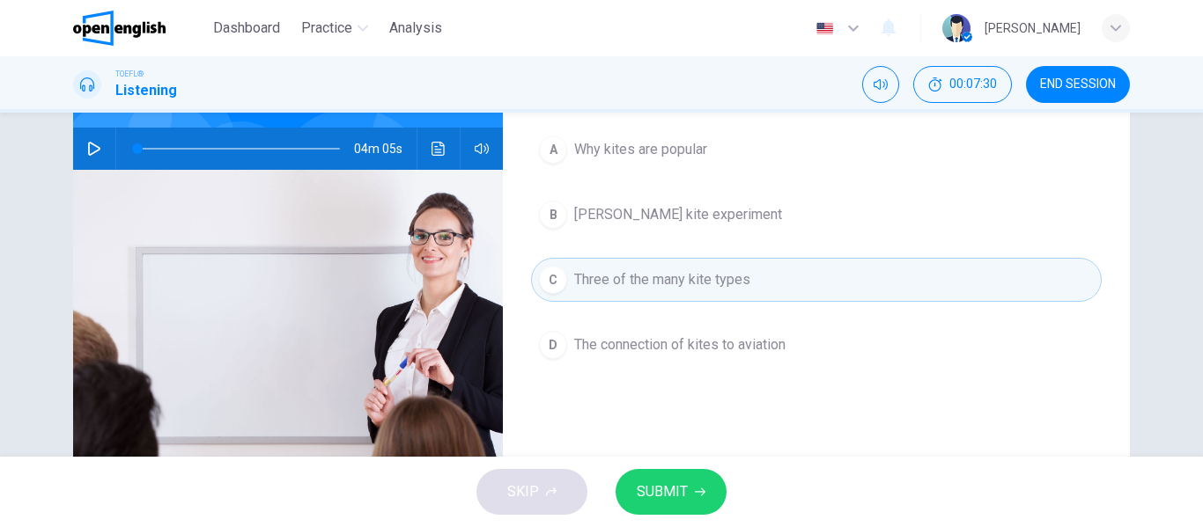
click at [689, 477] on button "SUBMIT" at bounding box center [671, 492] width 111 height 46
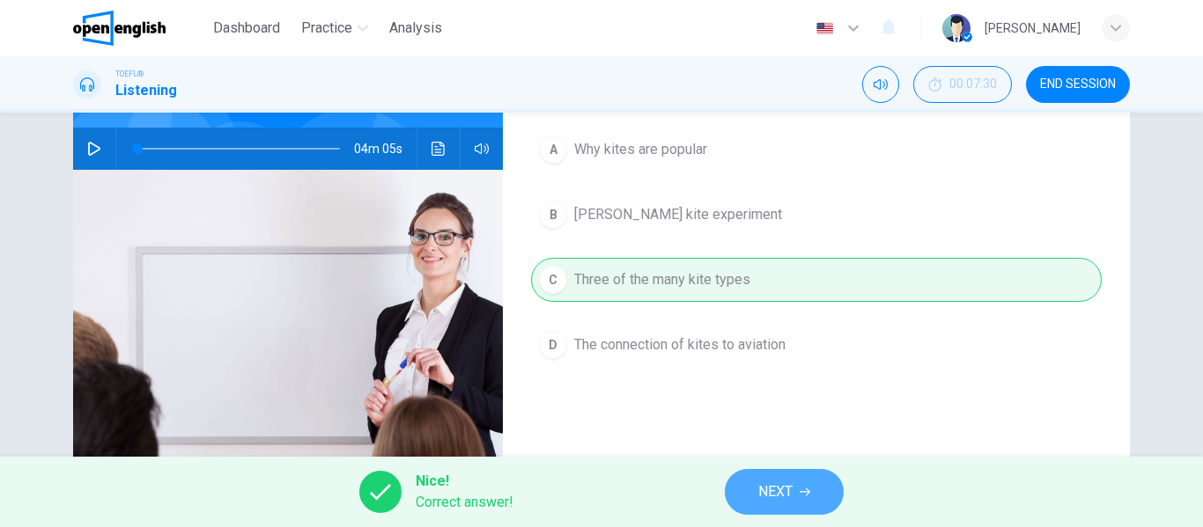
click at [746, 493] on button "NEXT" at bounding box center [784, 492] width 119 height 46
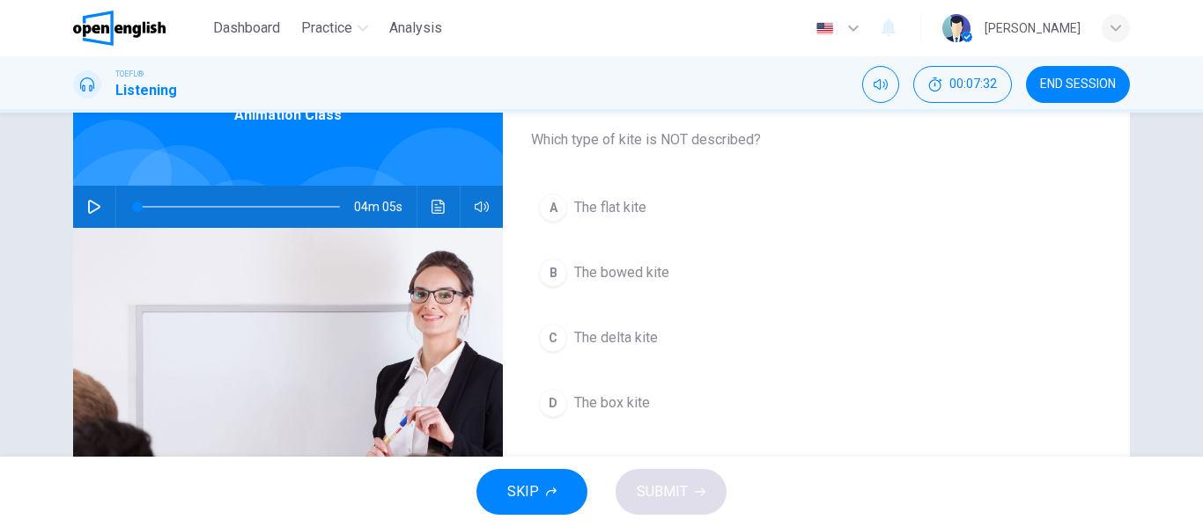
scroll to position [105, 0]
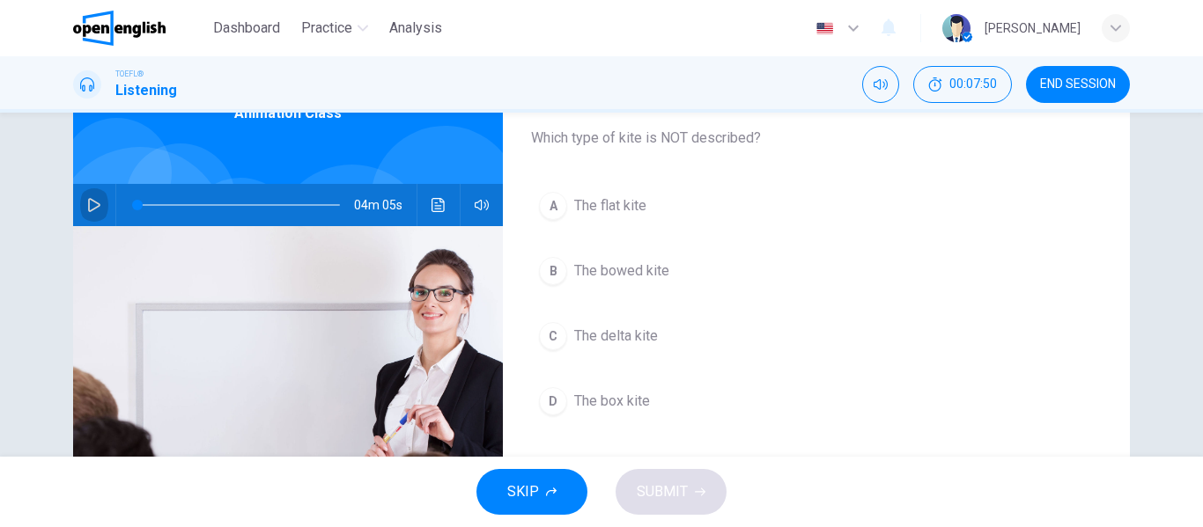
click at [87, 201] on icon "button" at bounding box center [94, 205] width 14 height 14
click at [247, 198] on span at bounding box center [238, 205] width 203 height 25
click at [267, 204] on span at bounding box center [272, 205] width 11 height 11
click at [235, 208] on span at bounding box center [238, 205] width 203 height 25
click at [87, 199] on icon "button" at bounding box center [94, 205] width 14 height 14
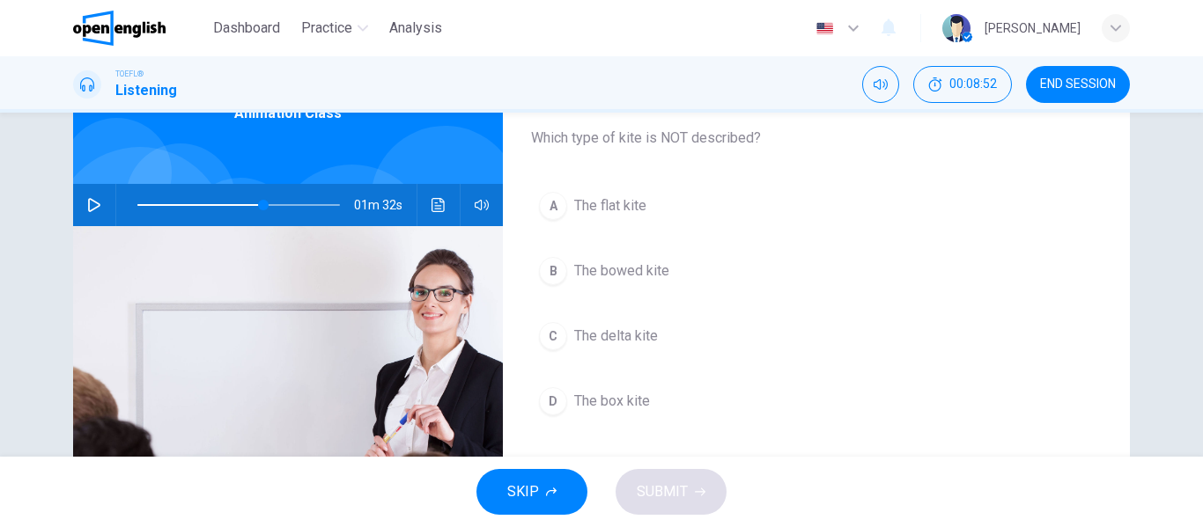
click at [88, 199] on icon "button" at bounding box center [94, 205] width 12 height 14
click at [87, 199] on icon "button" at bounding box center [94, 205] width 14 height 14
click at [613, 329] on span "The delta kite" at bounding box center [616, 336] width 84 height 21
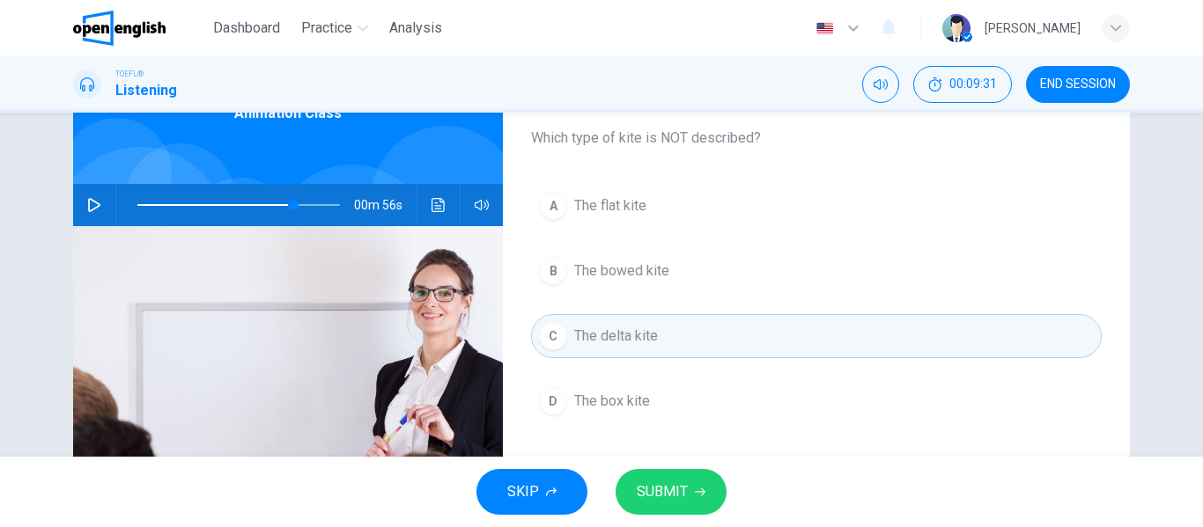
click at [681, 487] on span "SUBMIT" at bounding box center [662, 492] width 51 height 25
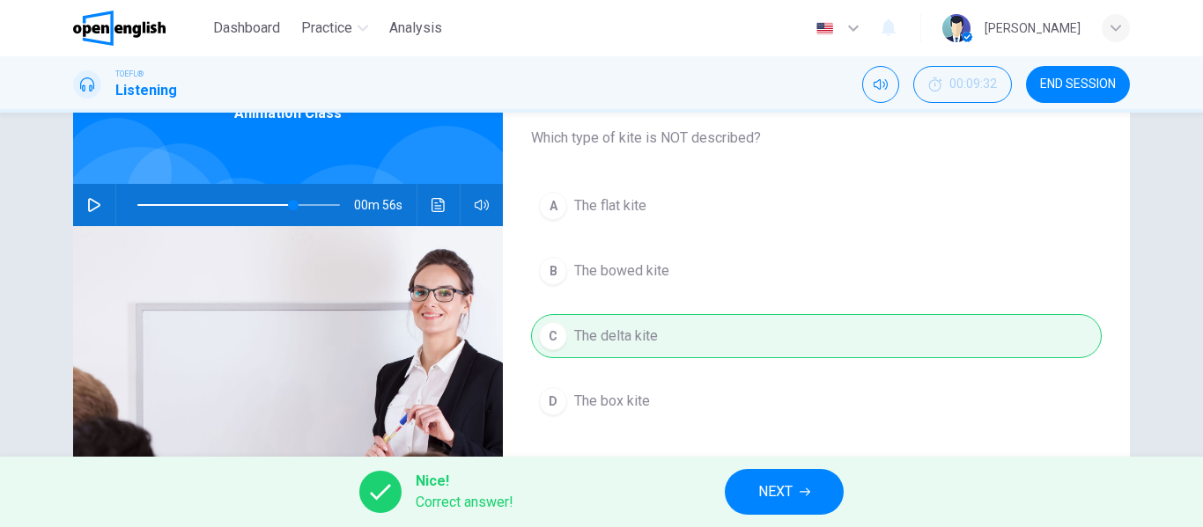
click at [734, 481] on button "NEXT" at bounding box center [784, 492] width 119 height 46
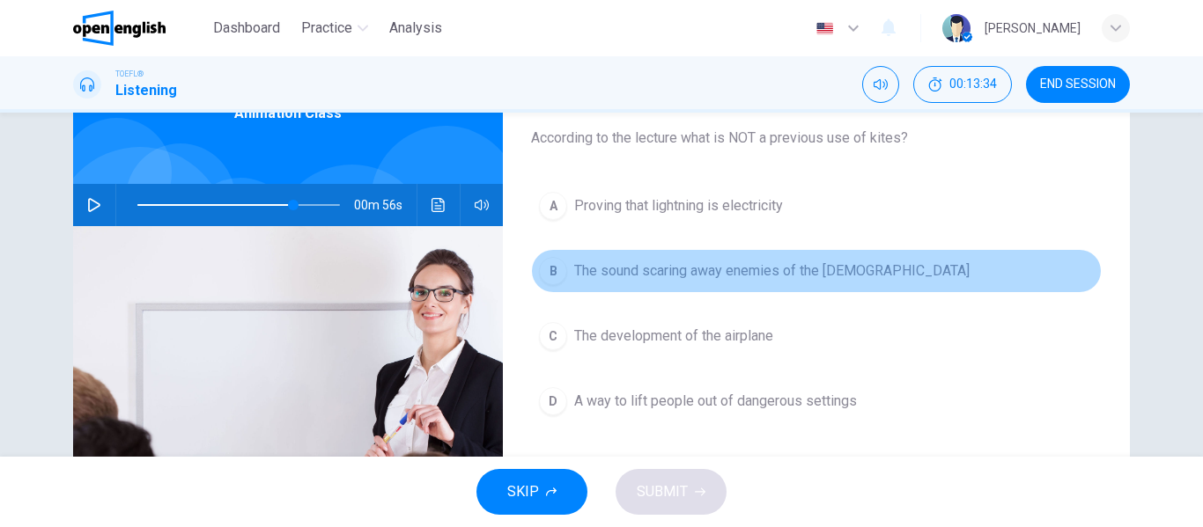
click at [623, 289] on button "B The sound scaring away enemies of the [DEMOGRAPHIC_DATA]" at bounding box center [816, 271] width 571 height 44
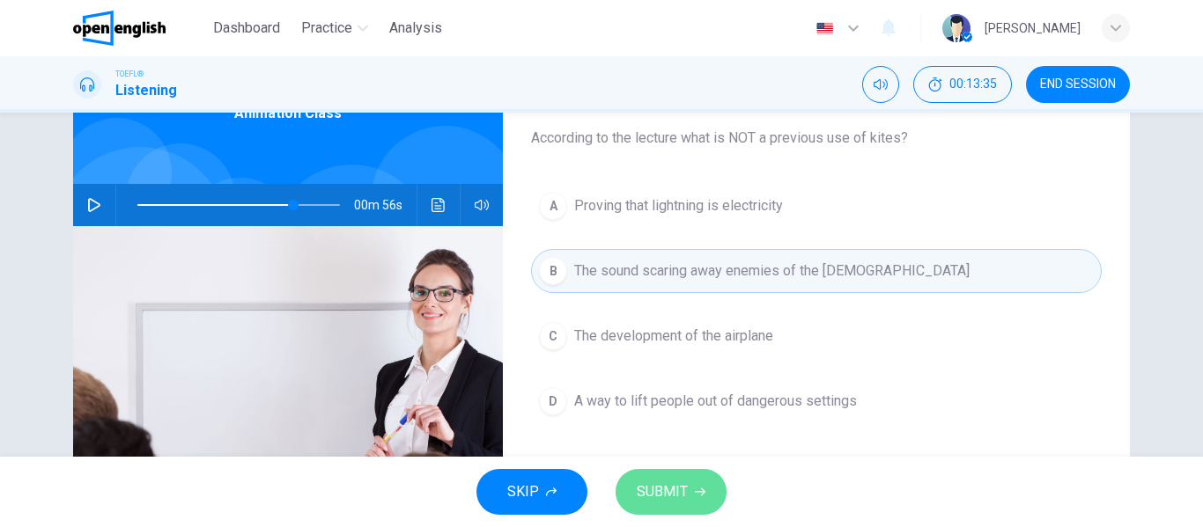
click at [703, 509] on button "SUBMIT" at bounding box center [671, 492] width 111 height 46
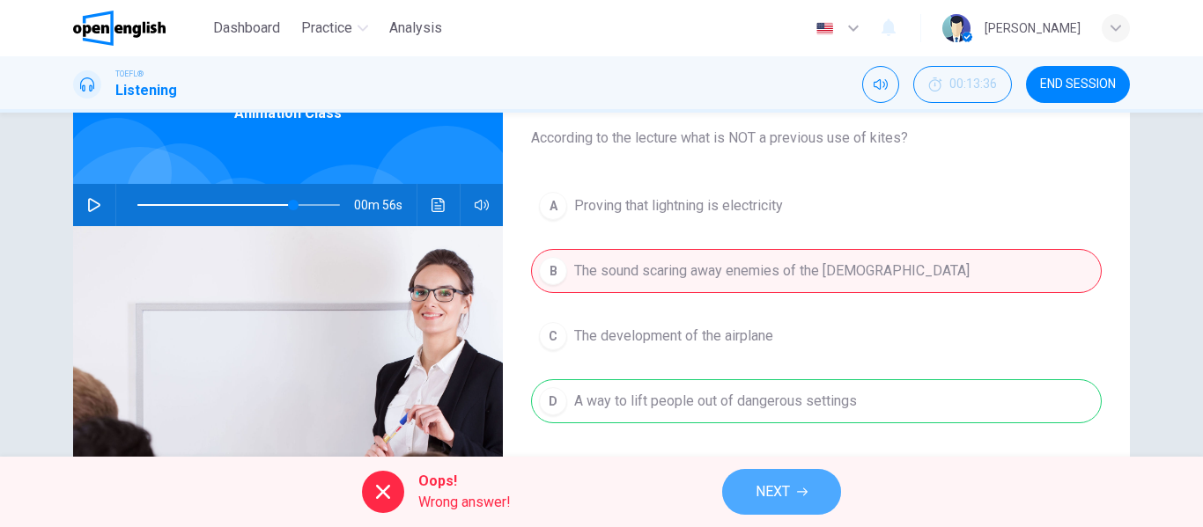
click at [750, 476] on button "NEXT" at bounding box center [781, 492] width 119 height 46
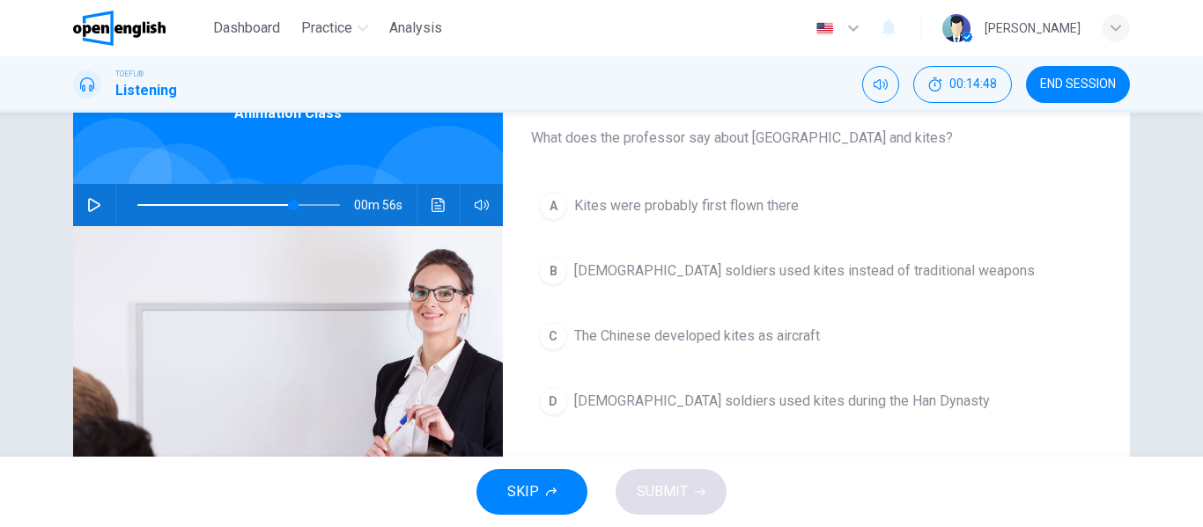
click at [664, 343] on span "The Chinese developed kites as aircraft" at bounding box center [697, 336] width 246 height 21
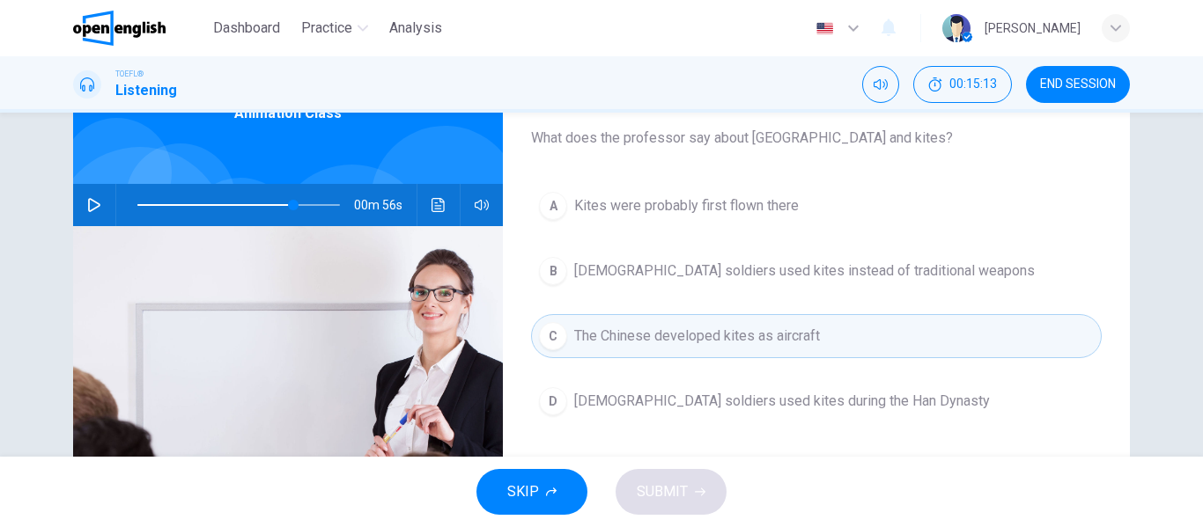
click at [610, 195] on button "A Kites were probably first flown there" at bounding box center [816, 206] width 571 height 44
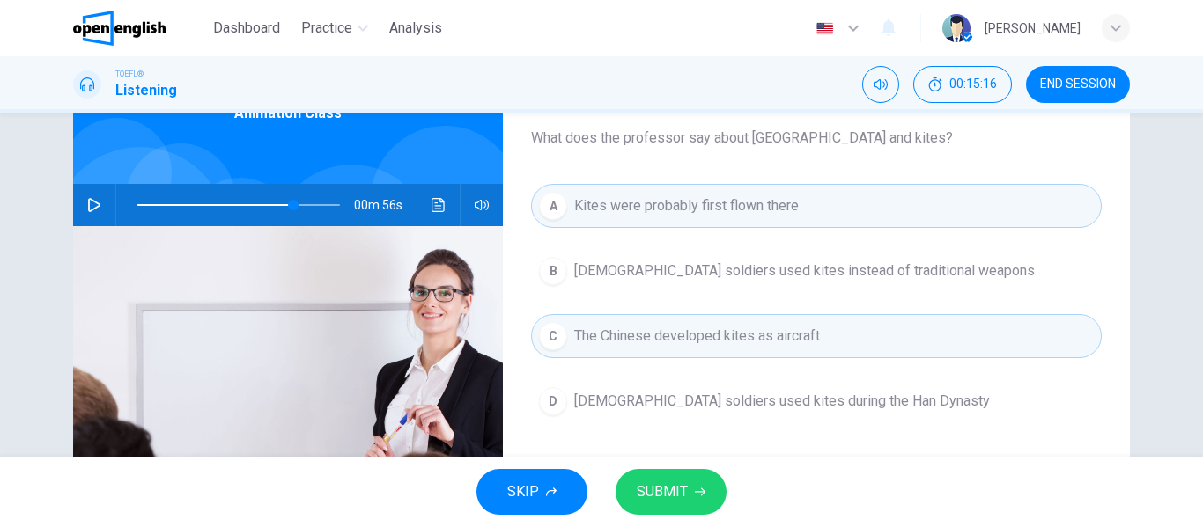
click at [705, 496] on button "SUBMIT" at bounding box center [671, 492] width 111 height 46
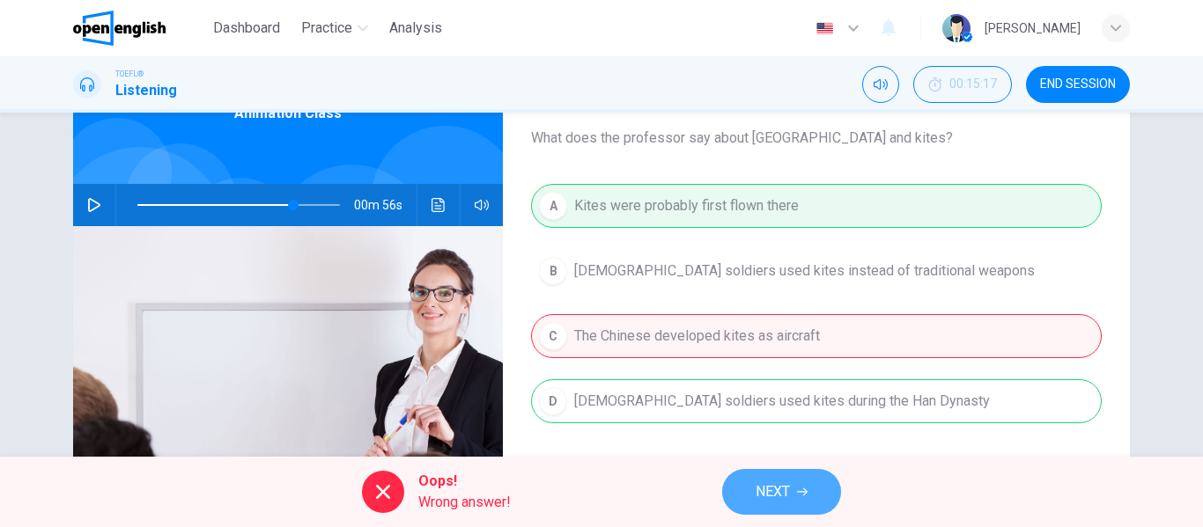
click at [734, 485] on button "NEXT" at bounding box center [781, 492] width 119 height 46
type input "**"
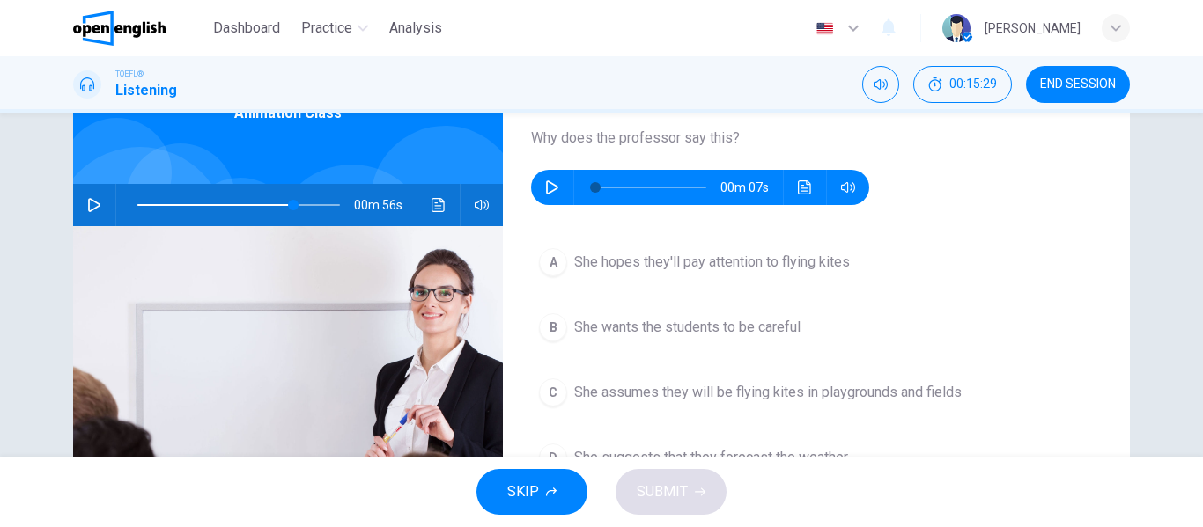
click at [531, 195] on div "00m 07s" at bounding box center [700, 187] width 338 height 35
click at [538, 184] on button "button" at bounding box center [552, 187] width 28 height 35
type input "*"
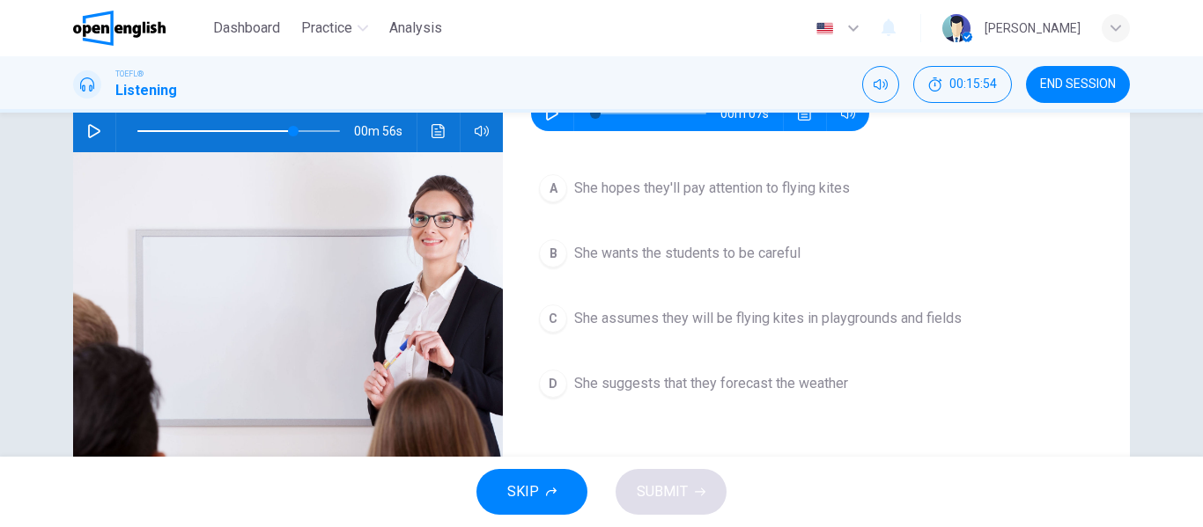
scroll to position [183, 0]
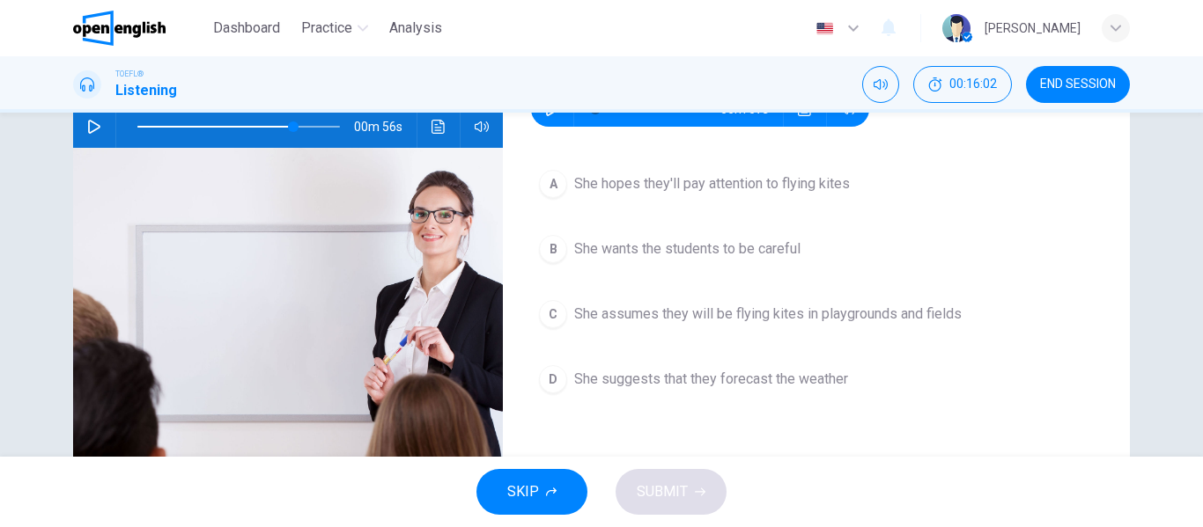
click at [648, 188] on span "She hopes they'll pay attention to flying kites" at bounding box center [712, 183] width 276 height 21
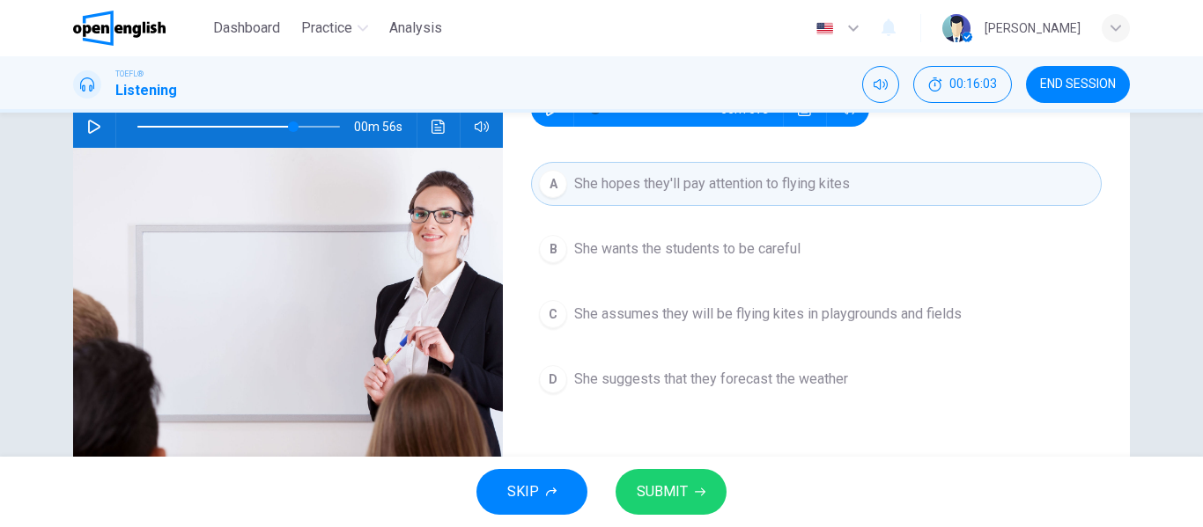
click at [663, 500] on span "SUBMIT" at bounding box center [662, 492] width 51 height 25
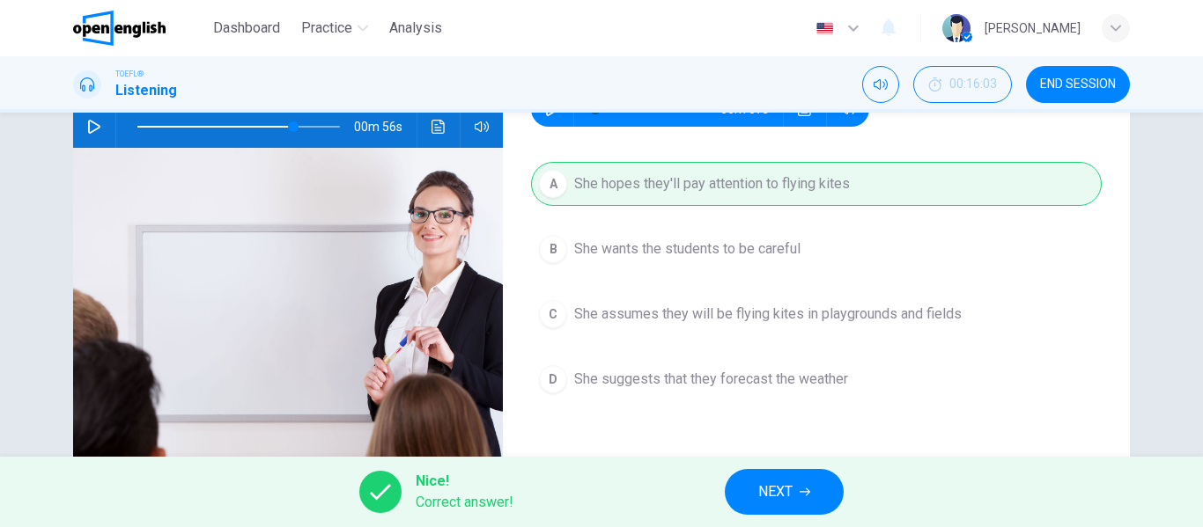
click at [773, 489] on span "NEXT" at bounding box center [775, 492] width 34 height 25
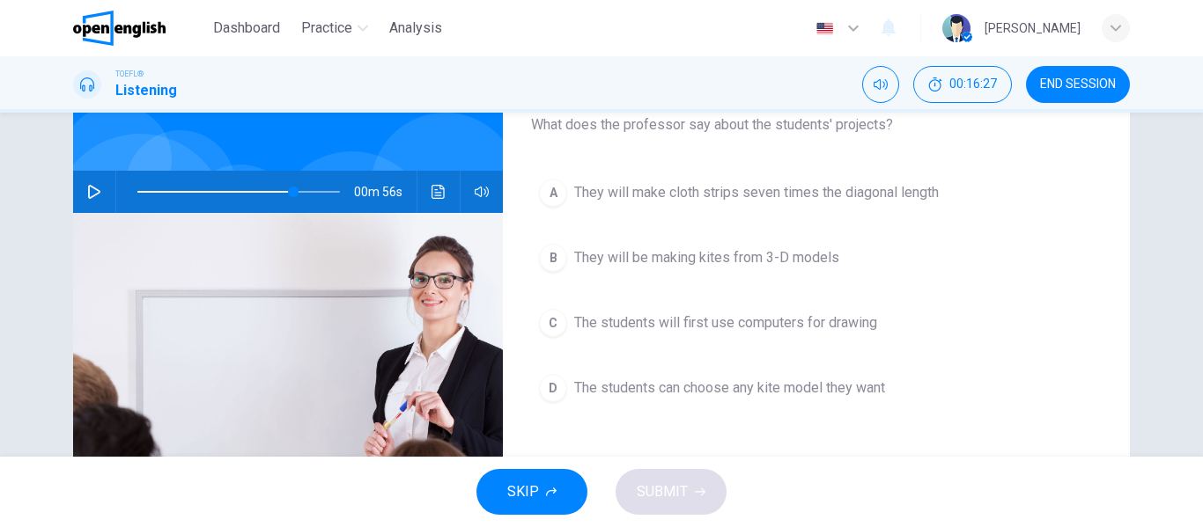
scroll to position [119, 0]
click at [66, 192] on div "Question 6 What does the professor say about the students' projects? A They wil…" at bounding box center [601, 335] width 1113 height 612
click at [80, 193] on button "button" at bounding box center [94, 191] width 28 height 42
type input "*"
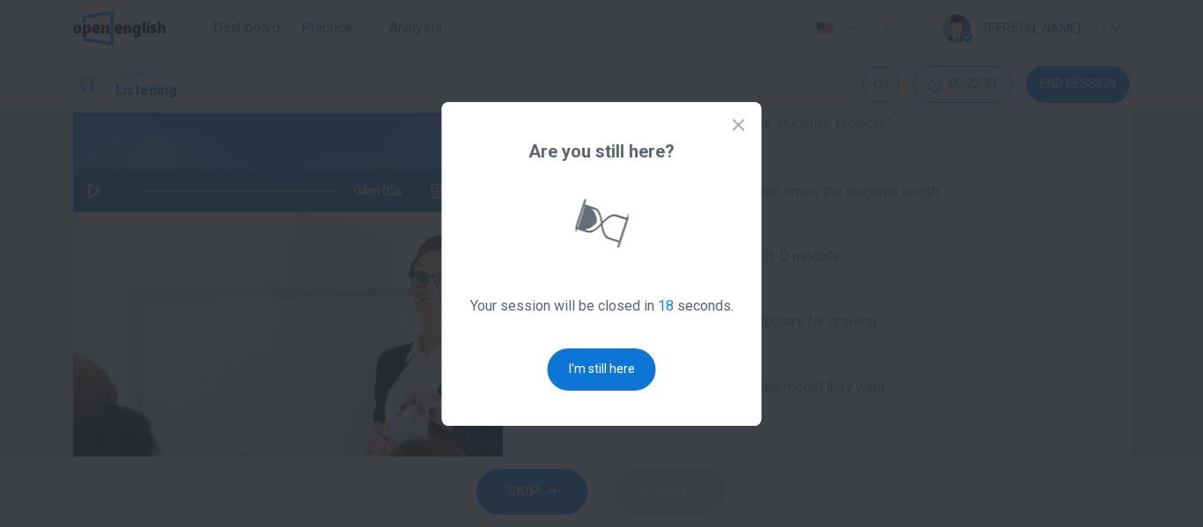
click at [579, 375] on button "I'm still here" at bounding box center [602, 370] width 108 height 42
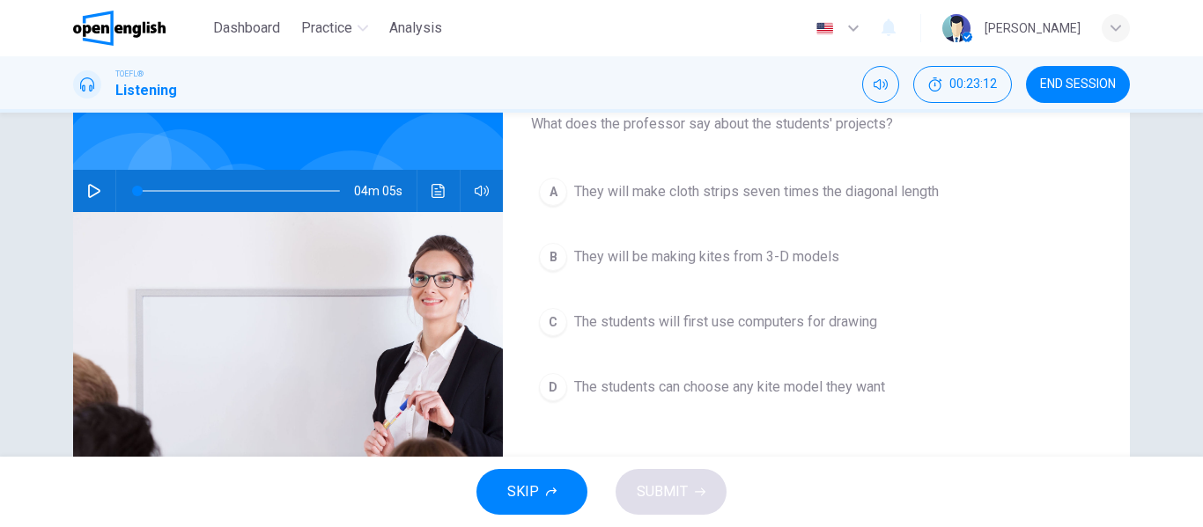
click at [736, 409] on button "D The students can choose any kite model they want" at bounding box center [816, 387] width 571 height 44
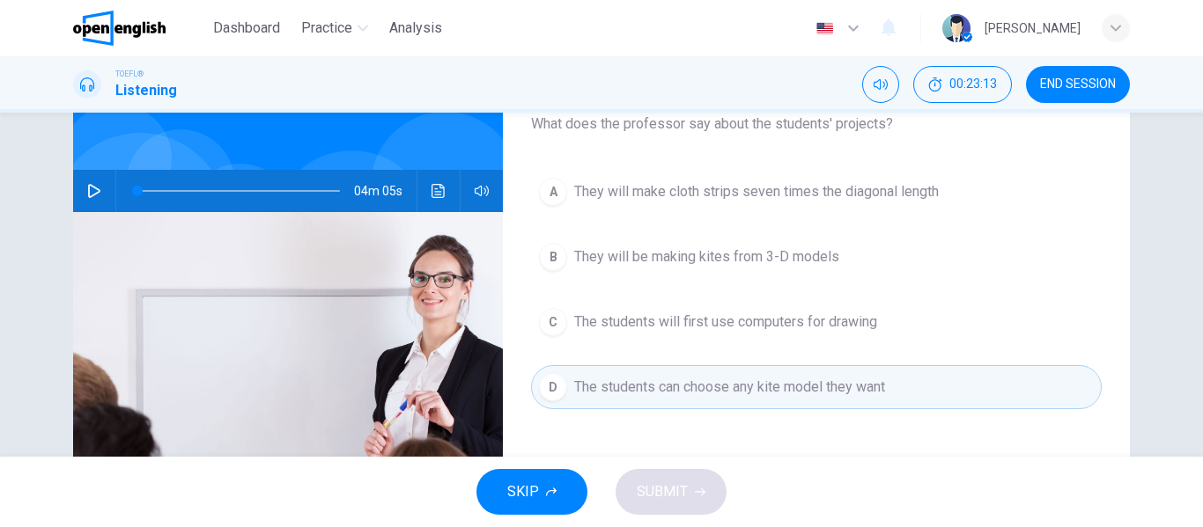
click at [664, 504] on div "SKIP SUBMIT" at bounding box center [601, 492] width 1203 height 70
click at [637, 335] on button "C The students will first use computers for drawing" at bounding box center [816, 322] width 571 height 44
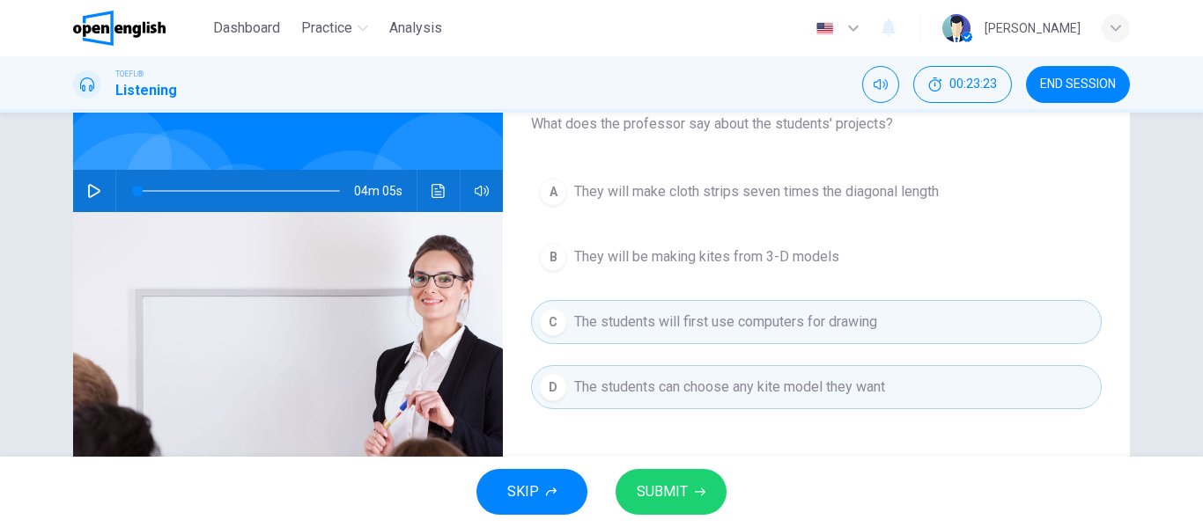
click at [662, 513] on button "SUBMIT" at bounding box center [671, 492] width 111 height 46
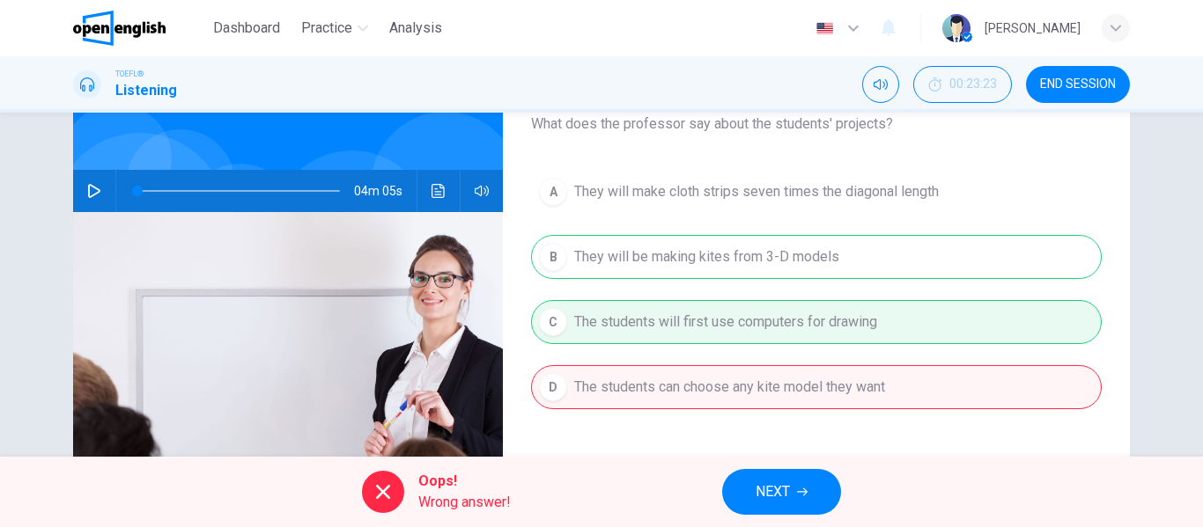
click at [779, 499] on span "NEXT" at bounding box center [773, 492] width 34 height 25
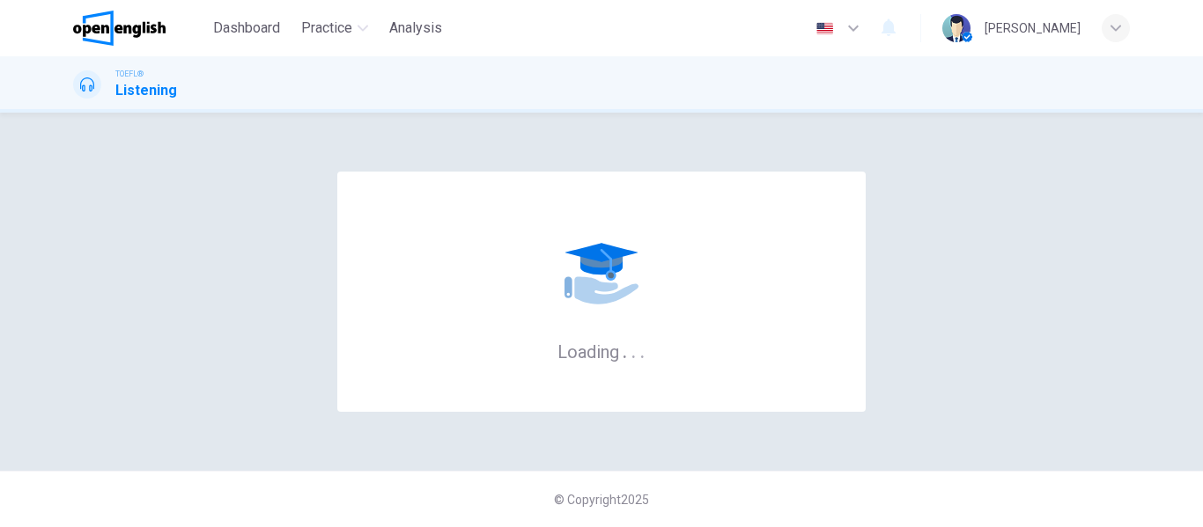
scroll to position [0, 0]
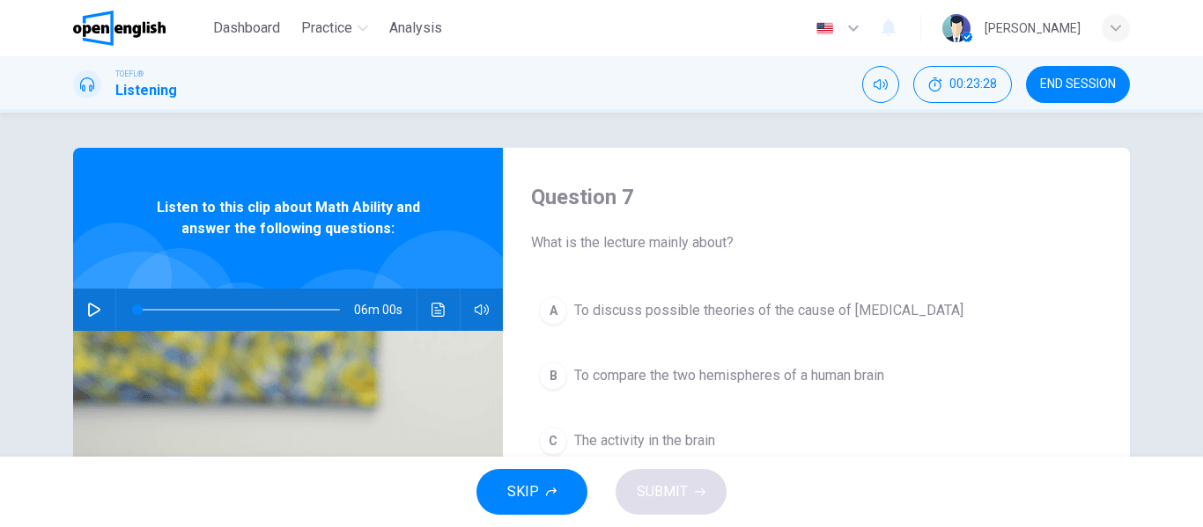
drag, startPoint x: 1097, startPoint y: 85, endPoint x: 673, endPoint y: 77, distance: 424.5
click at [1097, 85] on span "END SESSION" at bounding box center [1078, 84] width 76 height 14
